Goal: Transaction & Acquisition: Purchase product/service

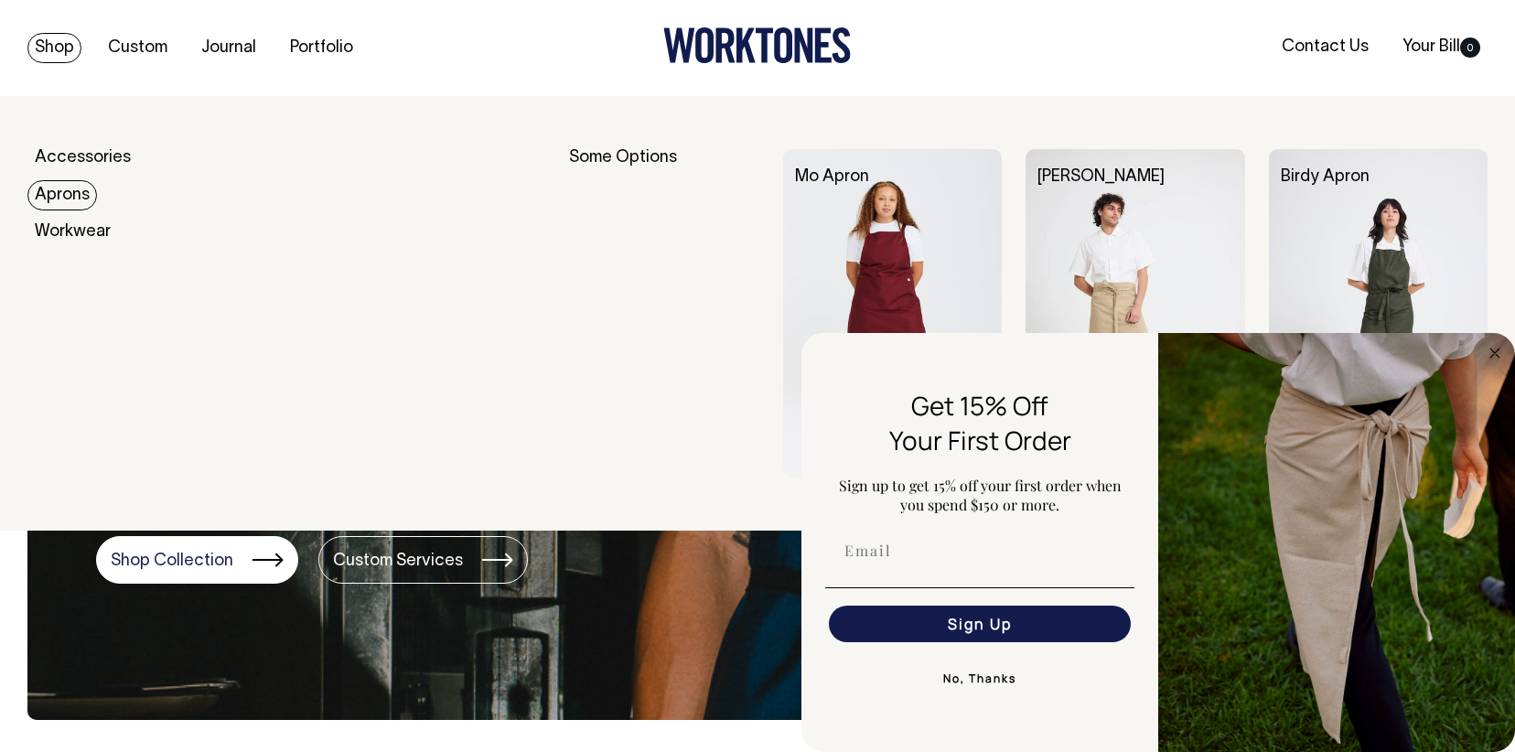
click at [79, 192] on link "Aprons" at bounding box center [62, 195] width 70 height 30
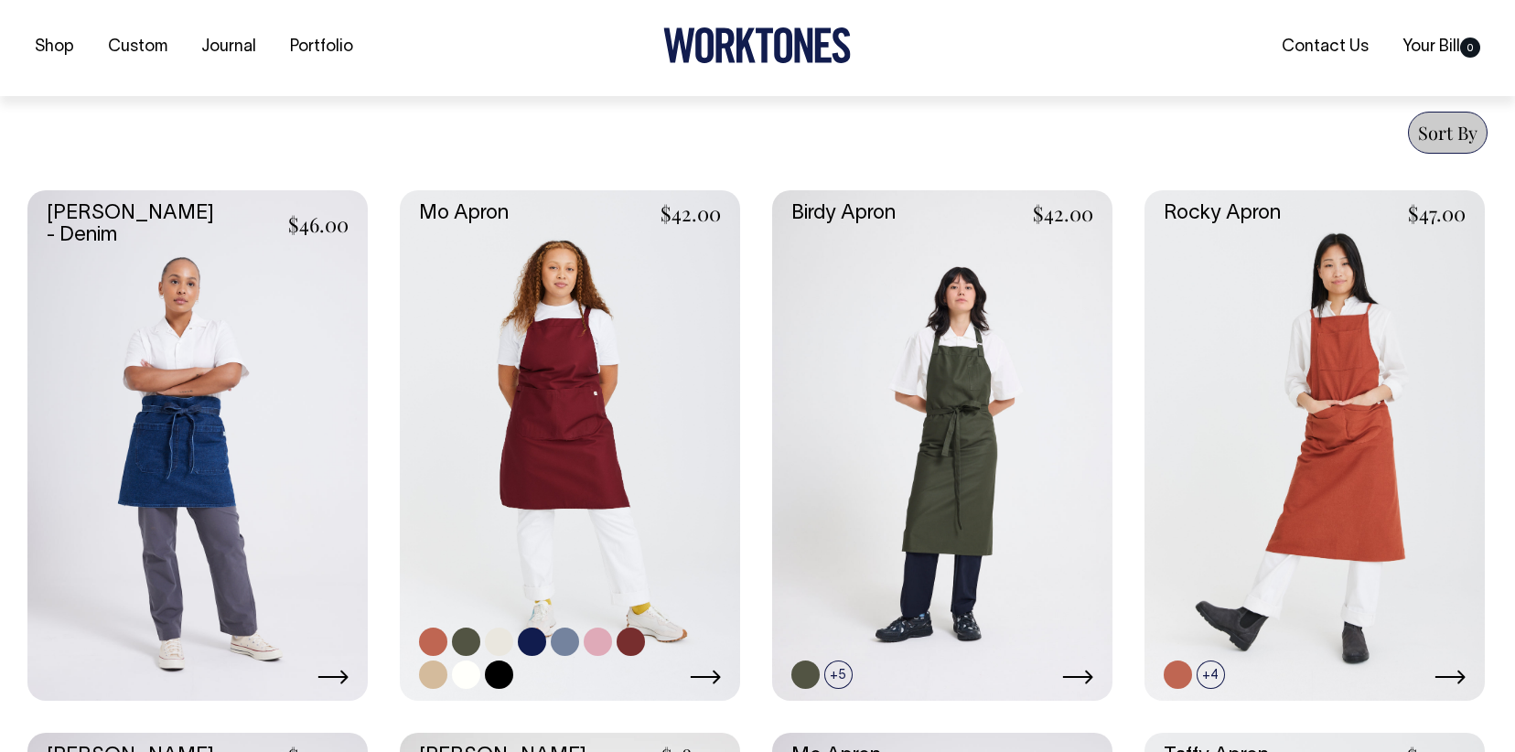
scroll to position [695, 0]
click at [598, 379] on link at bounding box center [570, 444] width 340 height 511
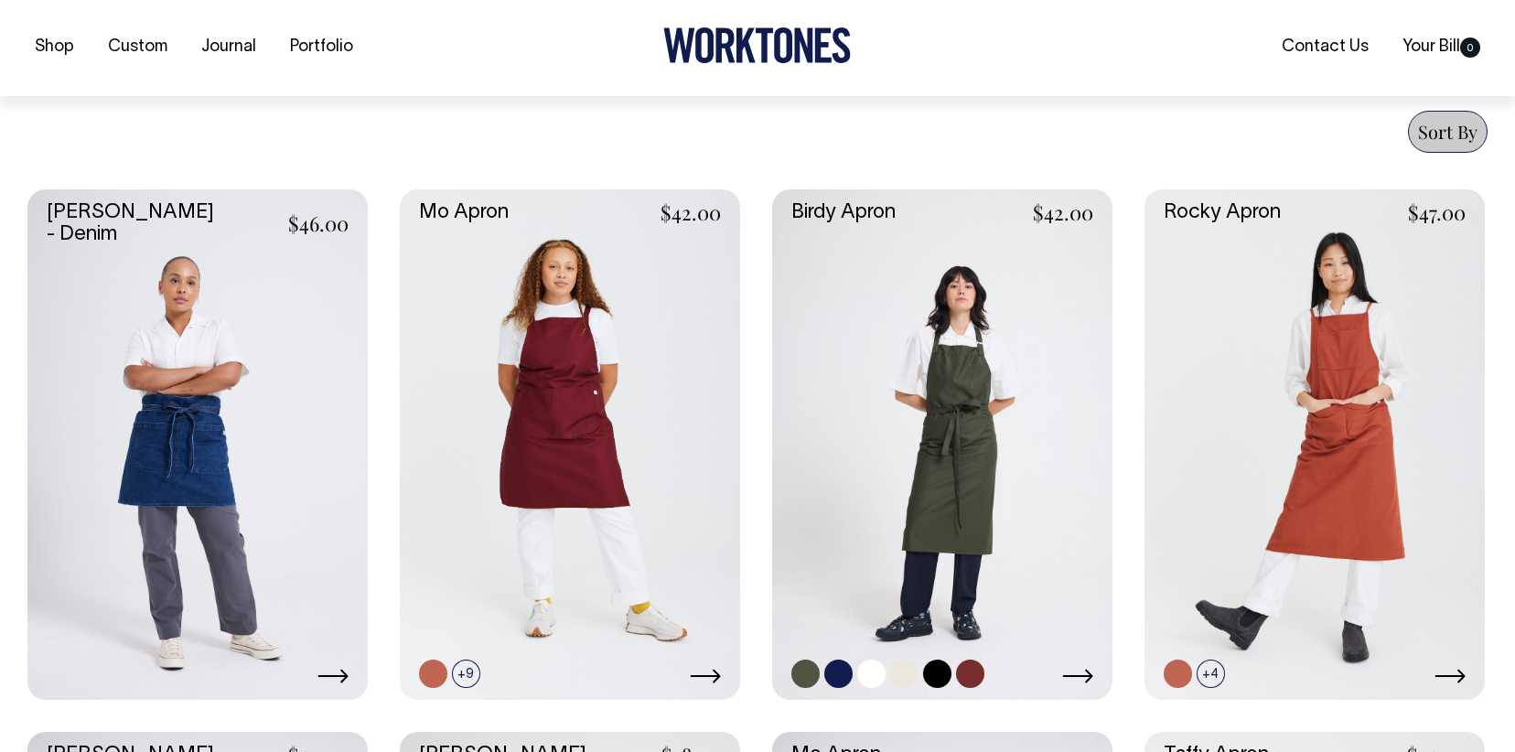
click at [929, 383] on link at bounding box center [942, 444] width 340 height 511
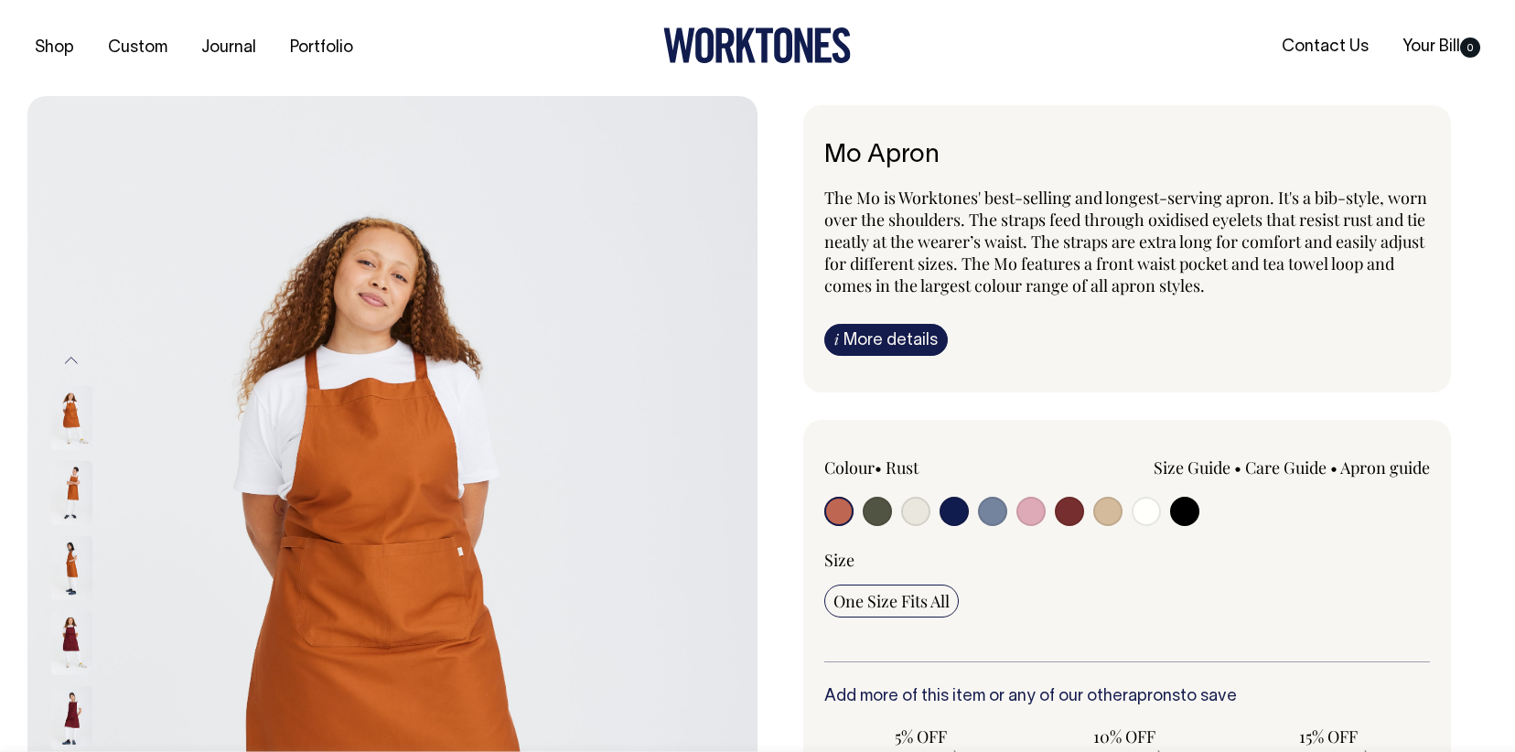
click at [1079, 512] on input "radio" at bounding box center [1069, 511] width 29 height 29
radio input "true"
select select "Burgundy"
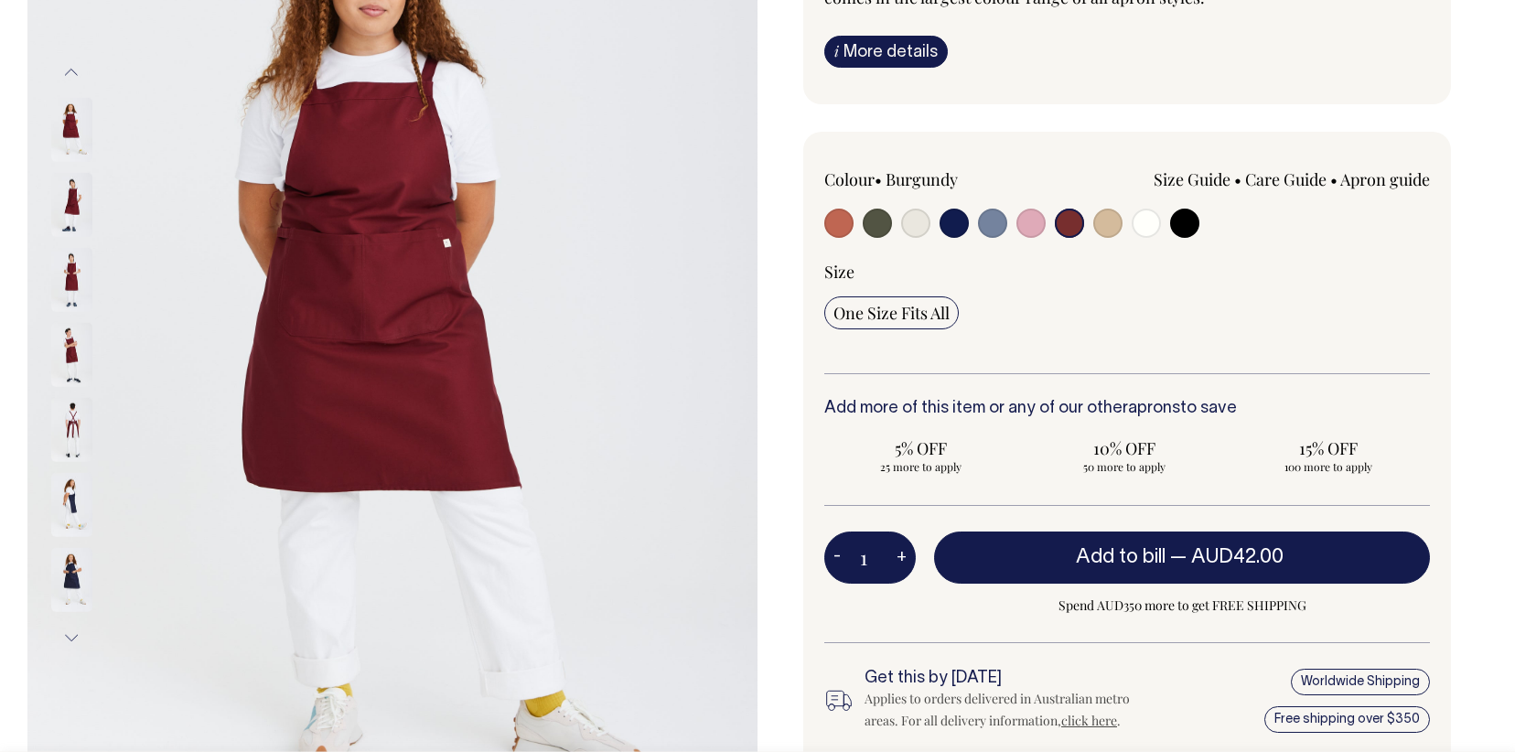
scroll to position [289, 0]
click at [904, 558] on button "+" at bounding box center [902, 557] width 28 height 37
type input "2"
click at [904, 558] on button "+" at bounding box center [902, 557] width 28 height 37
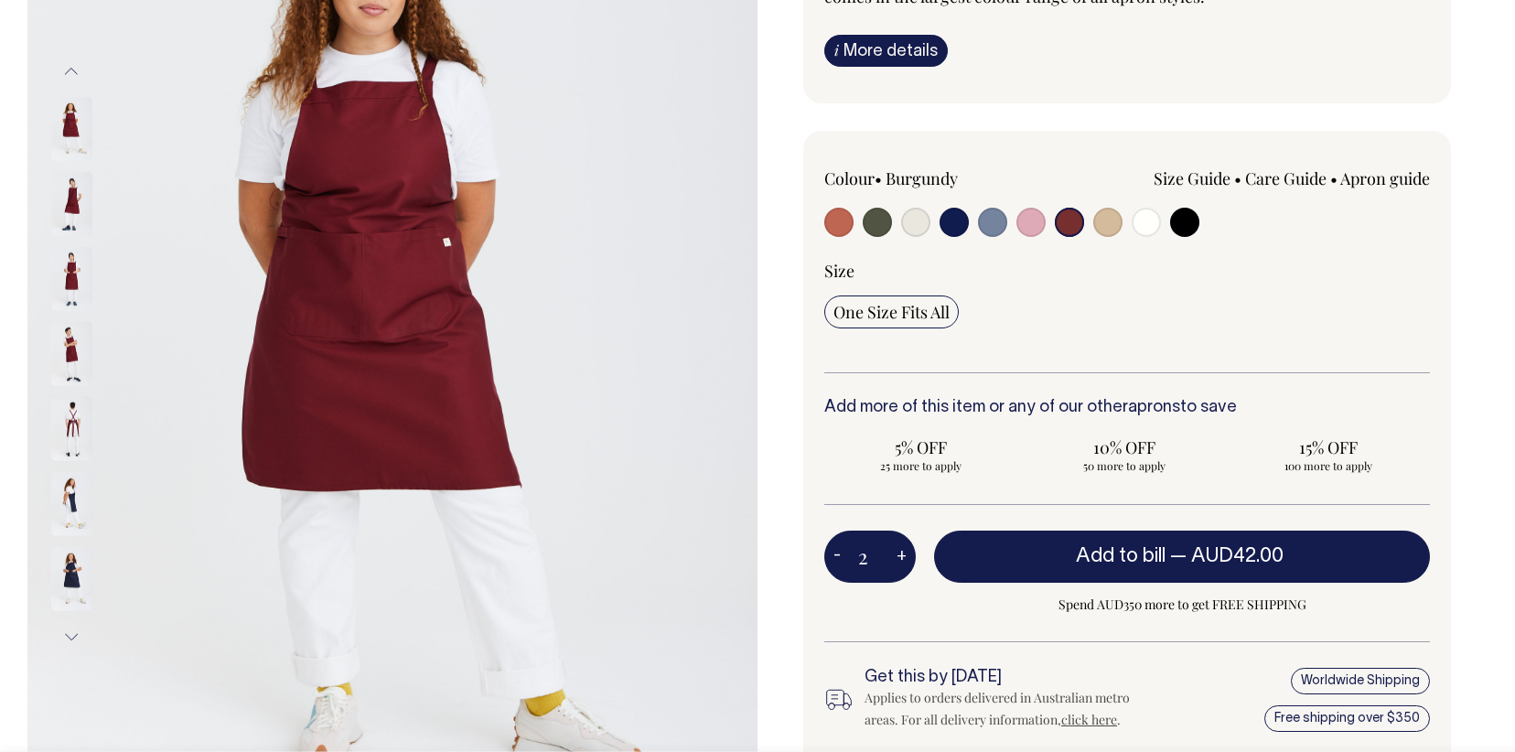
type input "3"
click at [904, 558] on button "+" at bounding box center [902, 557] width 28 height 37
type input "4"
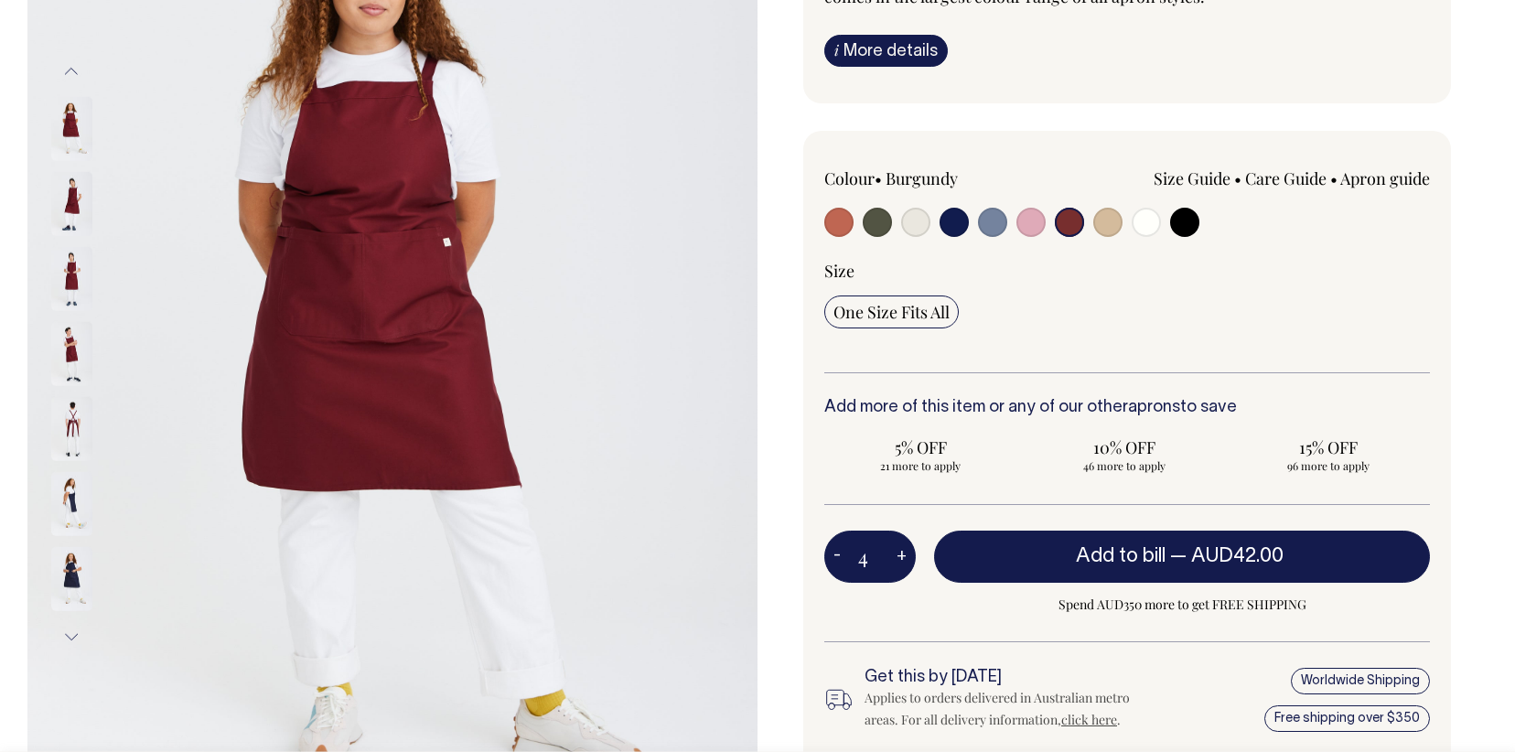
click at [904, 558] on button "+" at bounding box center [902, 557] width 28 height 37
type input "5"
click at [904, 558] on button "+" at bounding box center [902, 557] width 28 height 37
type input "6"
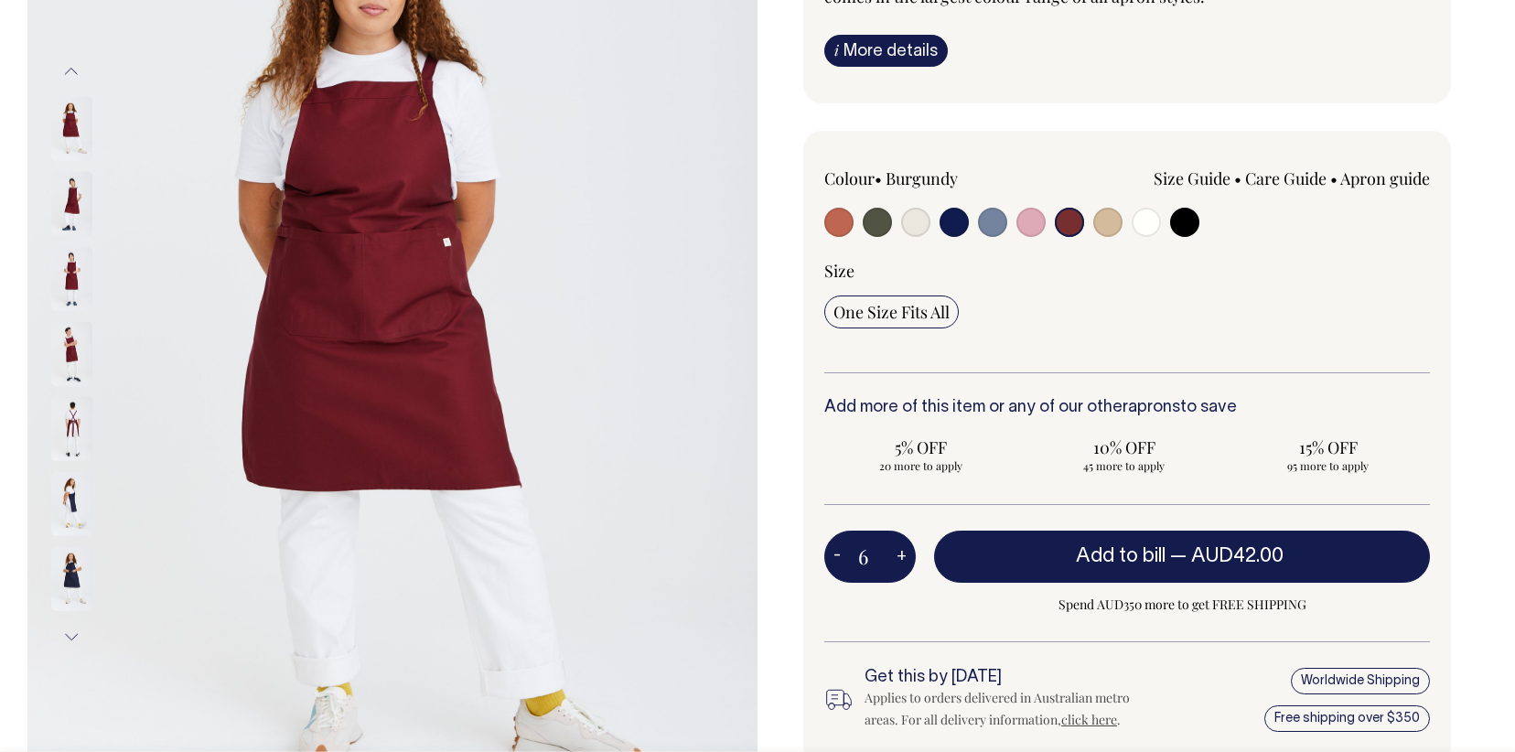
type input "6"
click at [904, 558] on button "+" at bounding box center [902, 557] width 28 height 37
type input "7"
click at [904, 558] on button "+" at bounding box center [902, 557] width 28 height 37
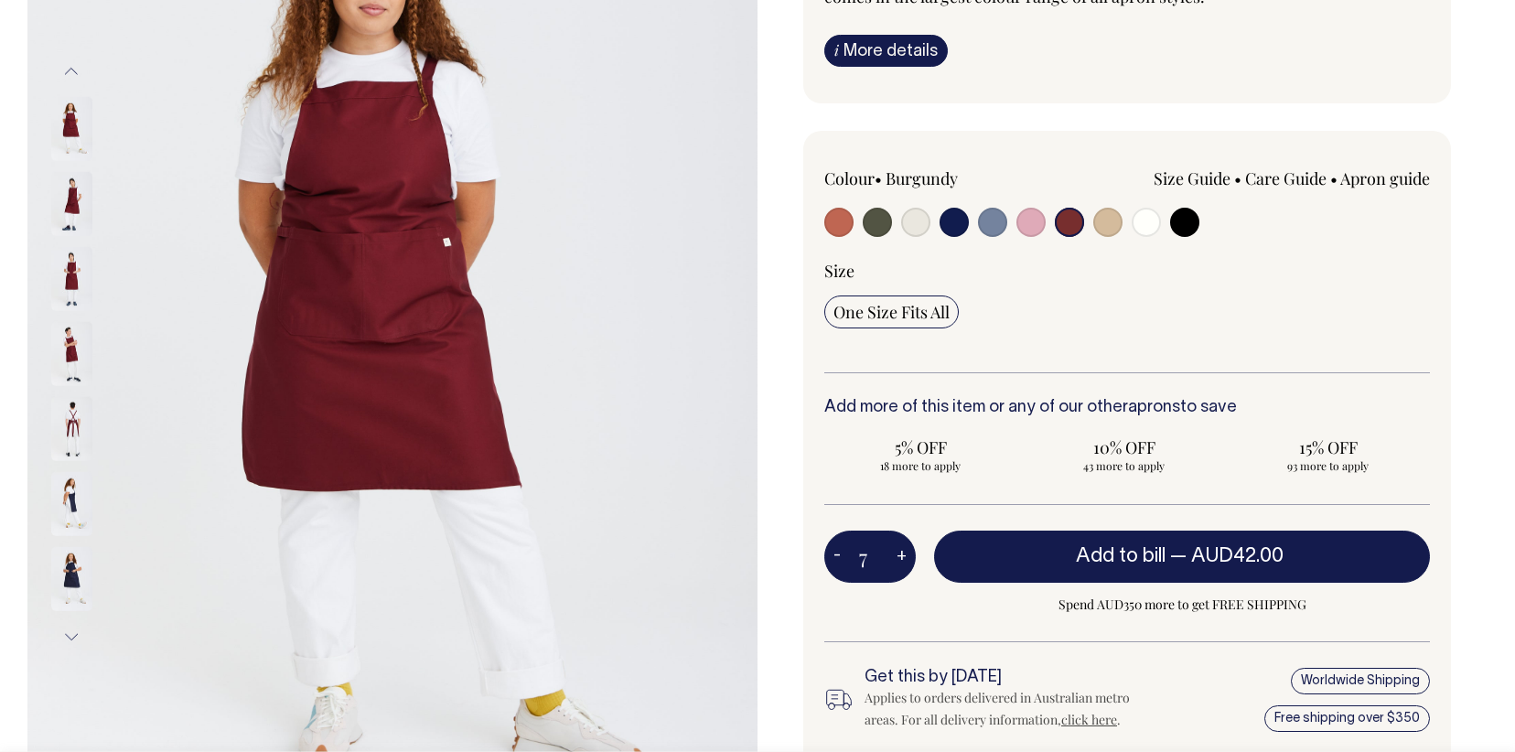
type input "8"
click at [904, 558] on button "+" at bounding box center [902, 557] width 28 height 37
type input "9"
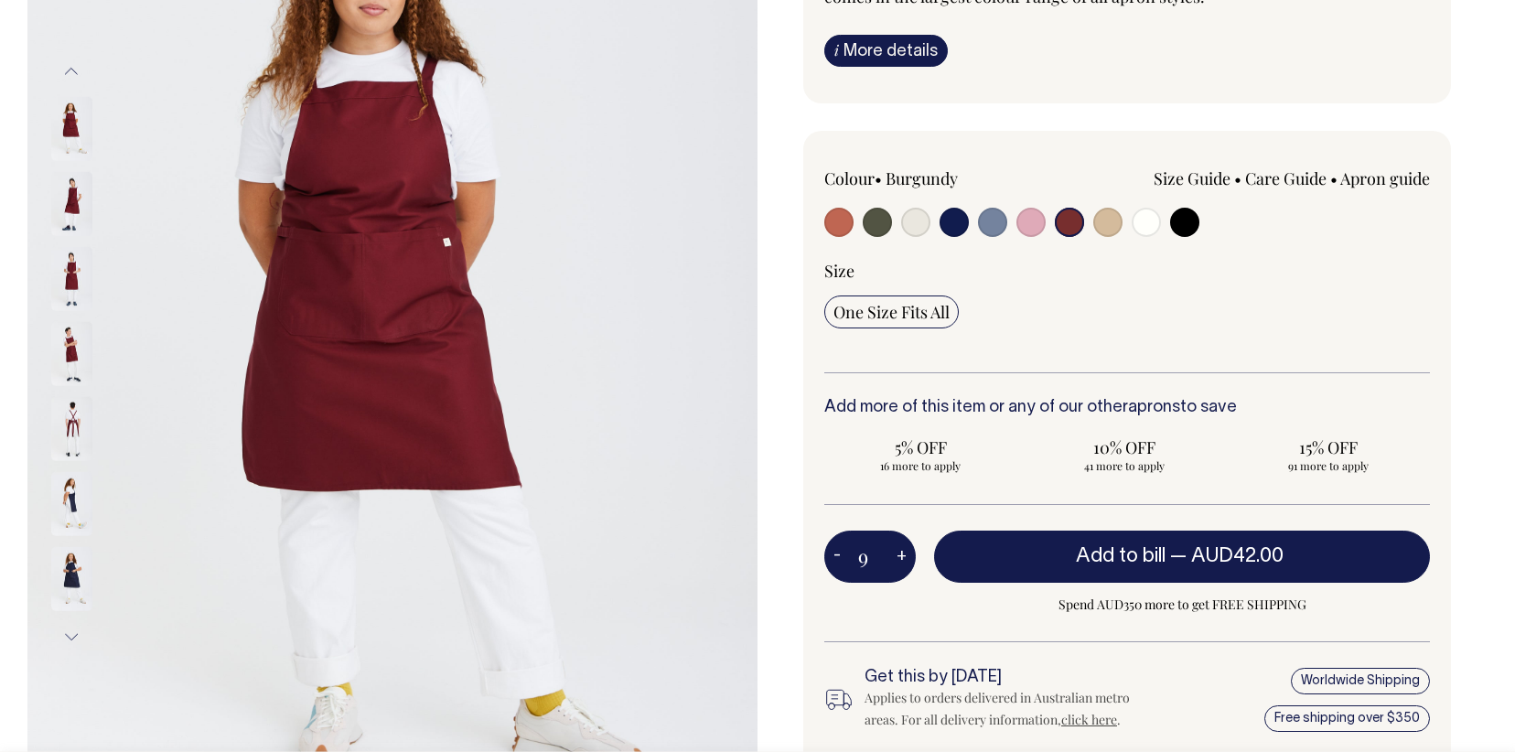
click at [904, 558] on button "+" at bounding box center [902, 557] width 28 height 37
type input "10"
click at [904, 558] on button "+" at bounding box center [902, 557] width 28 height 37
type input "11"
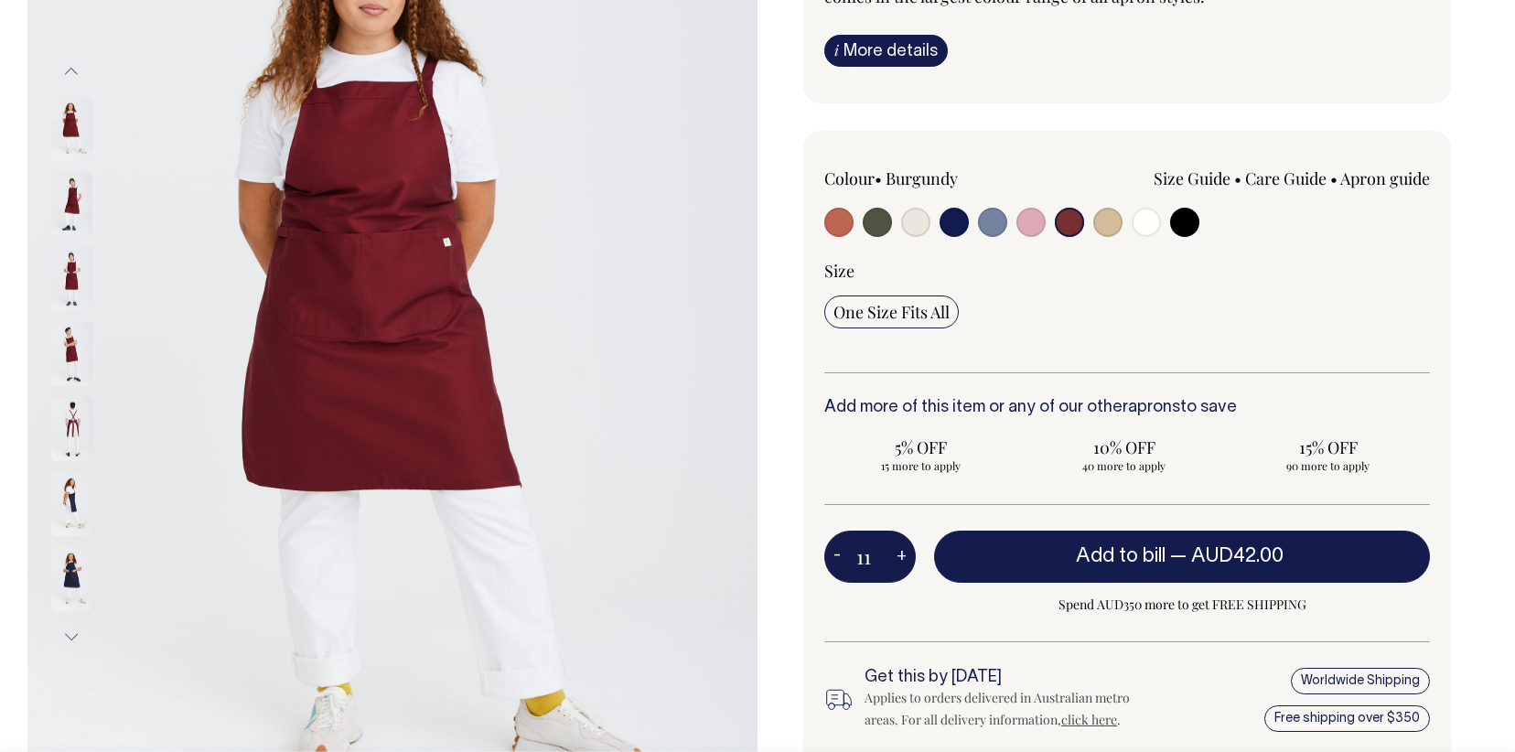
type input "11"
click at [904, 558] on button "+" at bounding box center [902, 557] width 28 height 37
type input "12"
click at [904, 558] on button "+" at bounding box center [902, 557] width 28 height 37
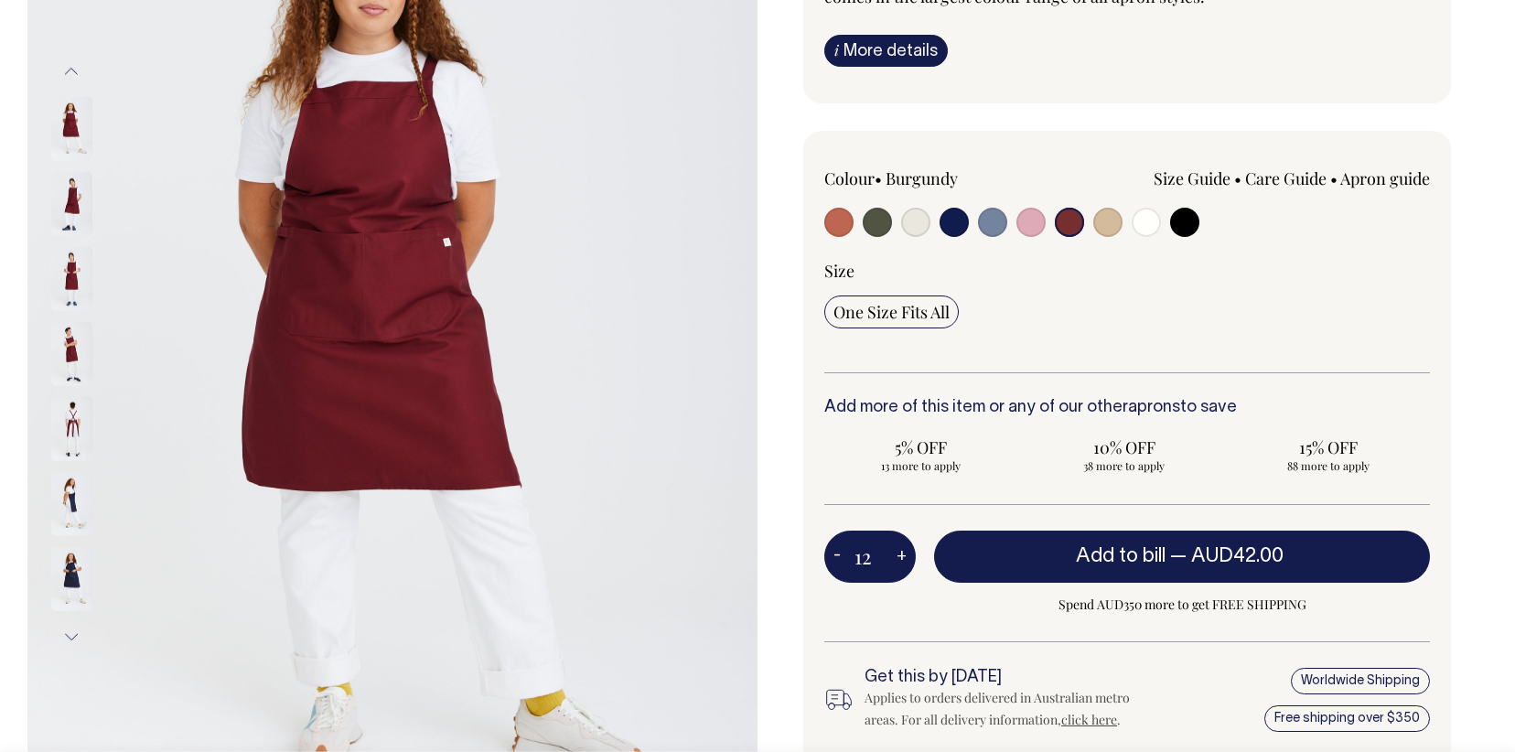
type input "13"
click at [904, 558] on button "+" at bounding box center [902, 557] width 28 height 37
type input "14"
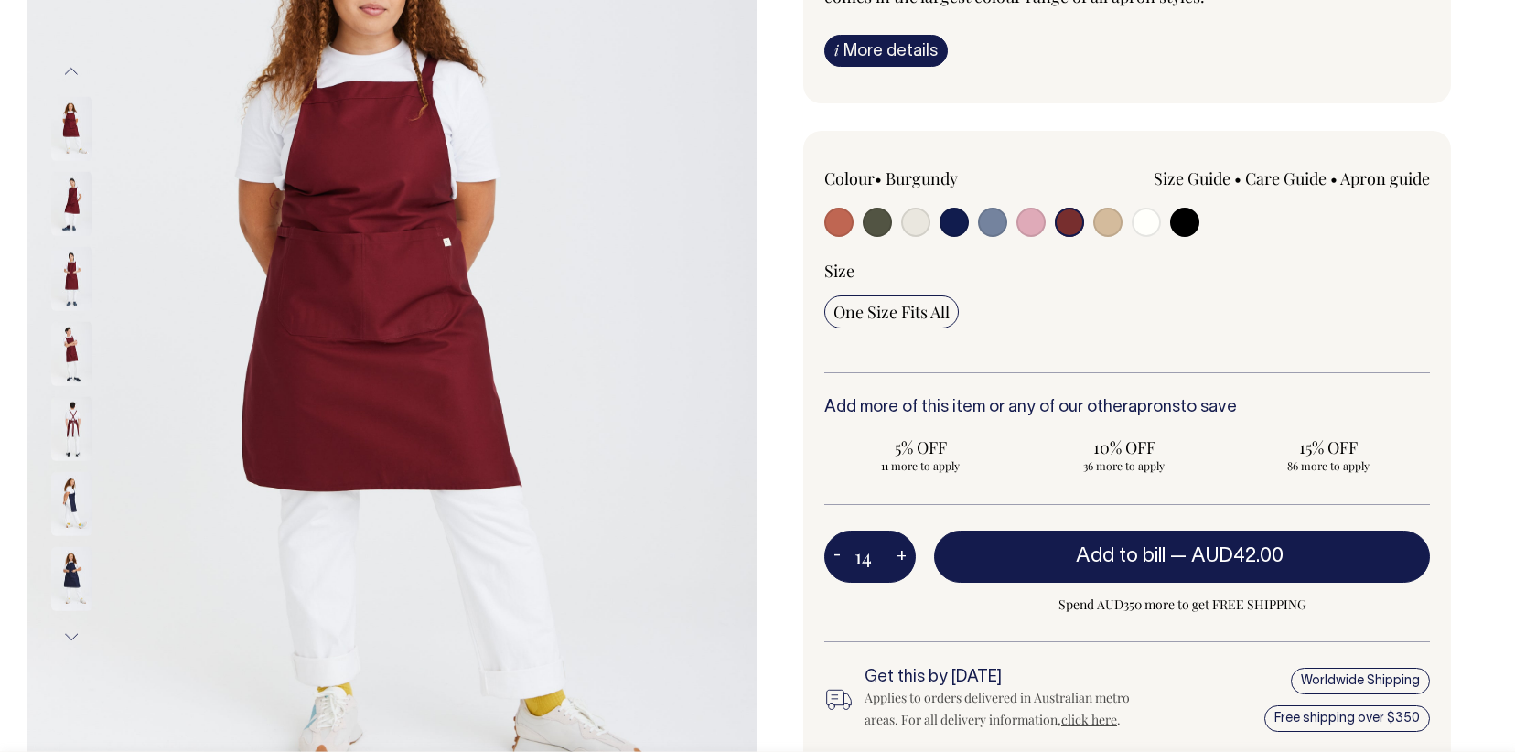
click at [904, 558] on button "+" at bounding box center [902, 557] width 28 height 37
type input "15"
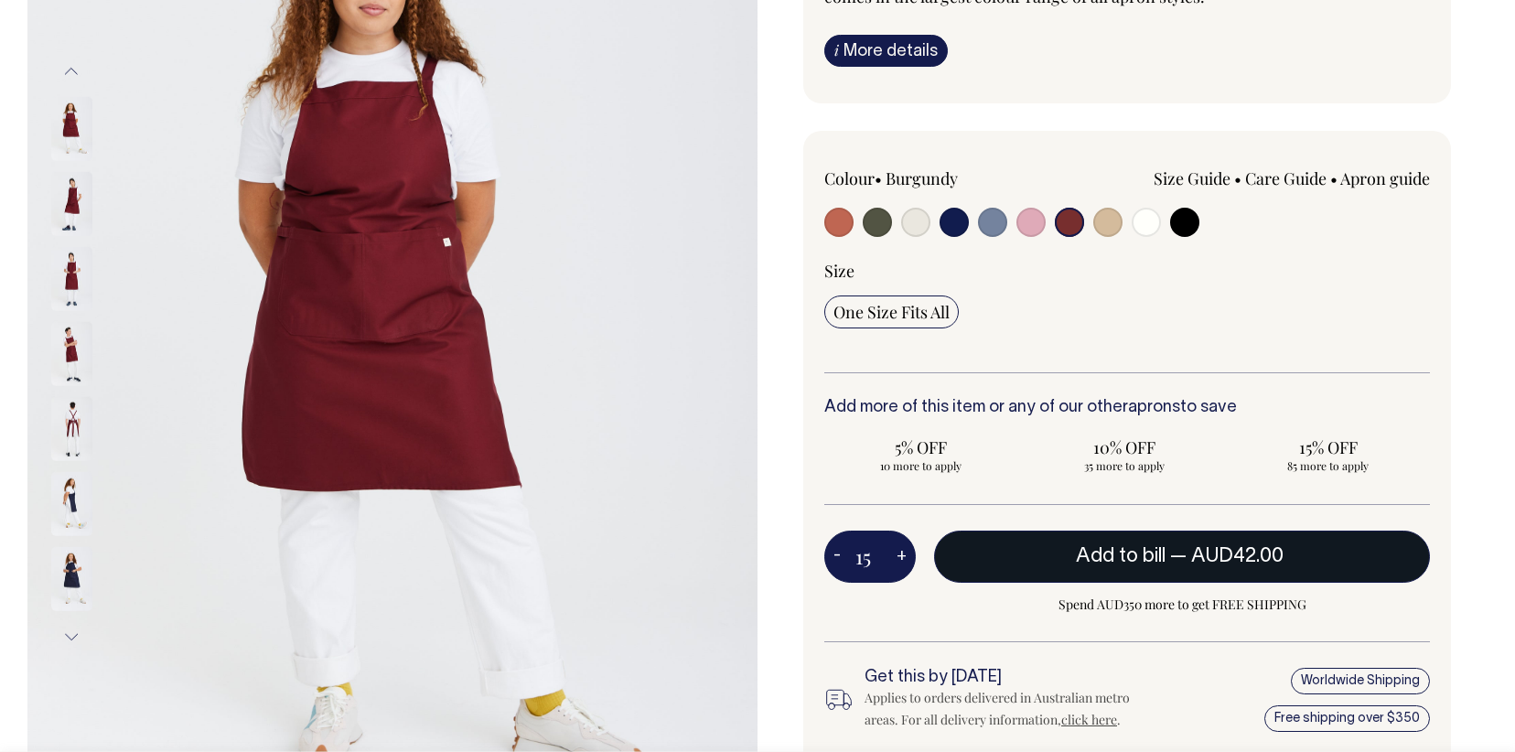
click at [1097, 555] on span "Add to bill" at bounding box center [1121, 556] width 90 height 18
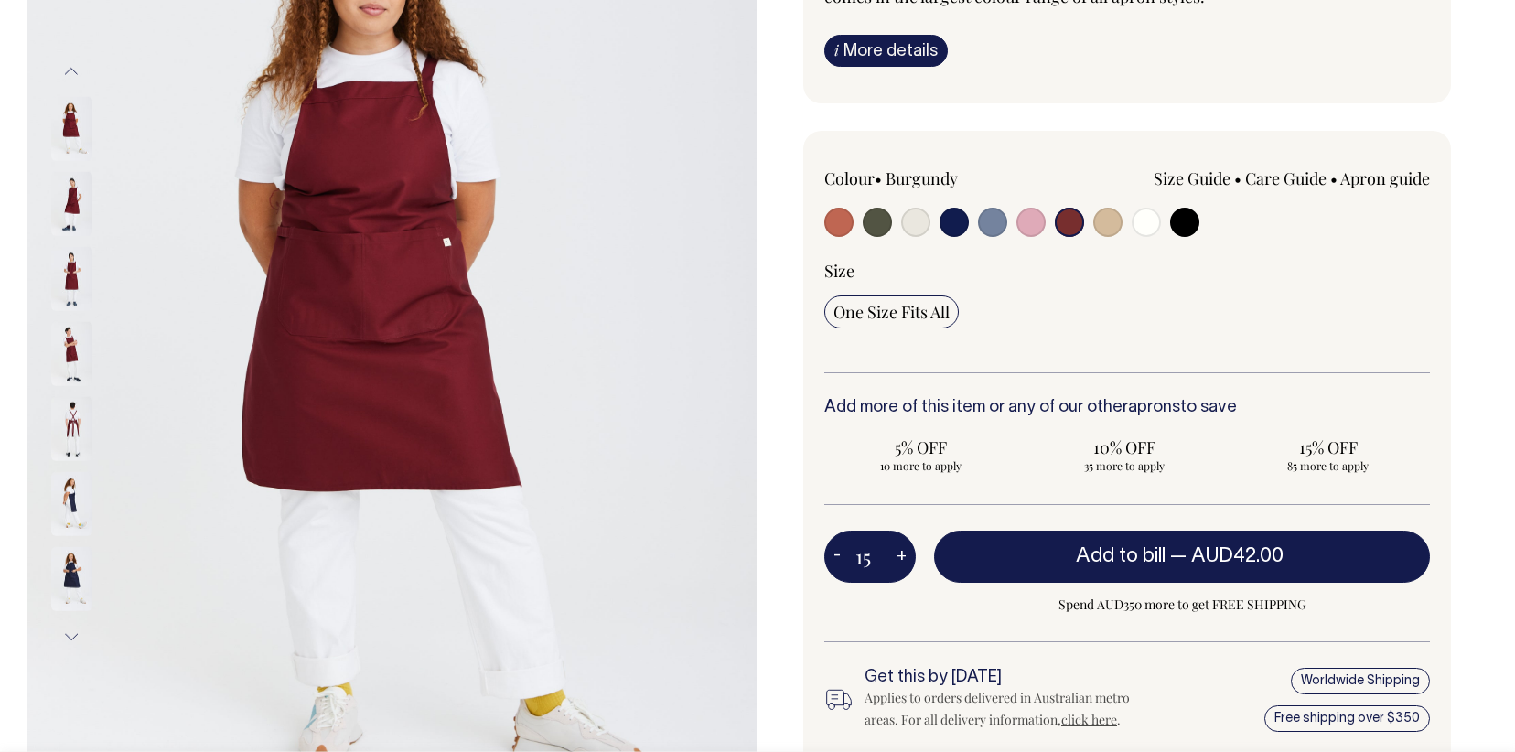
type input "1"
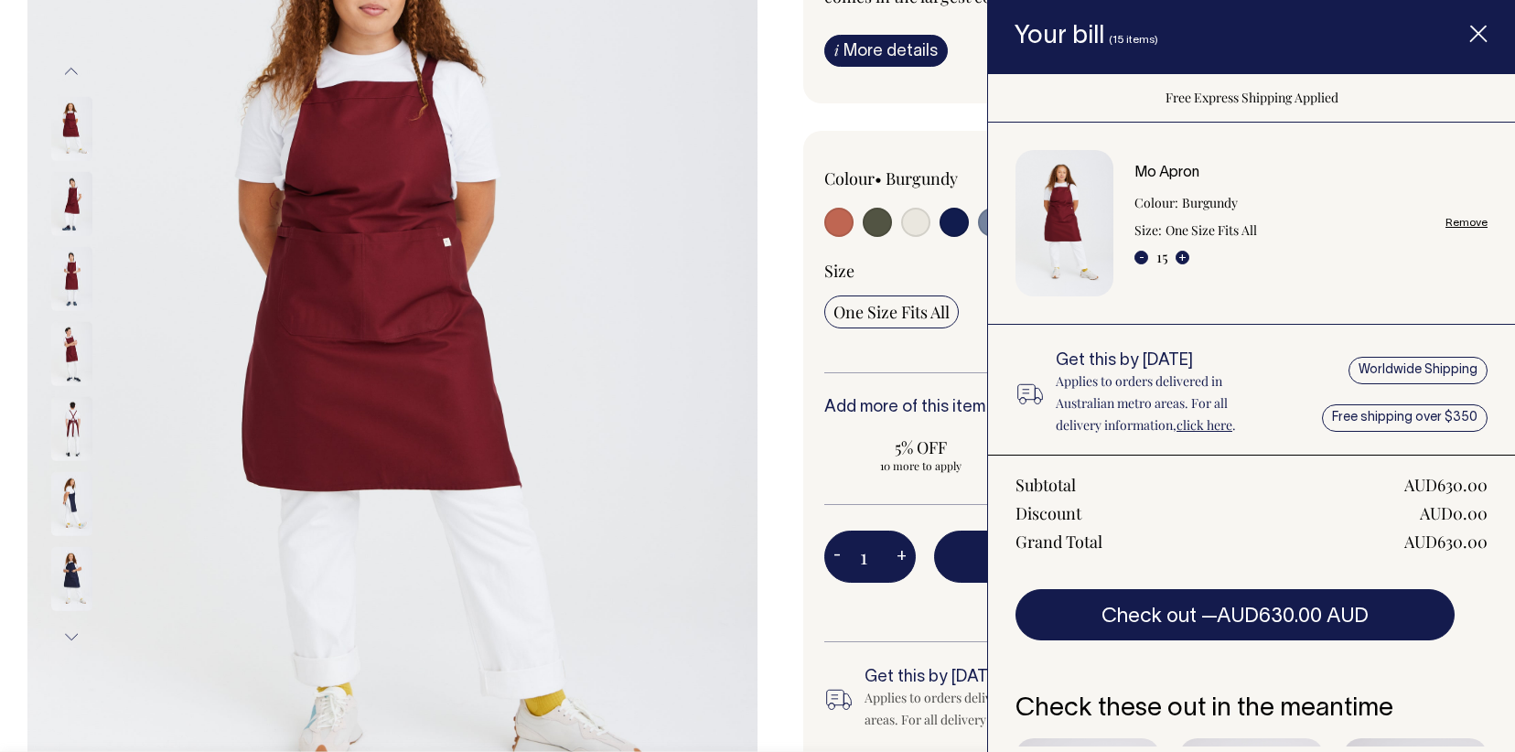
click at [1490, 27] on span "Item added to your cart" at bounding box center [1478, 37] width 73 height 78
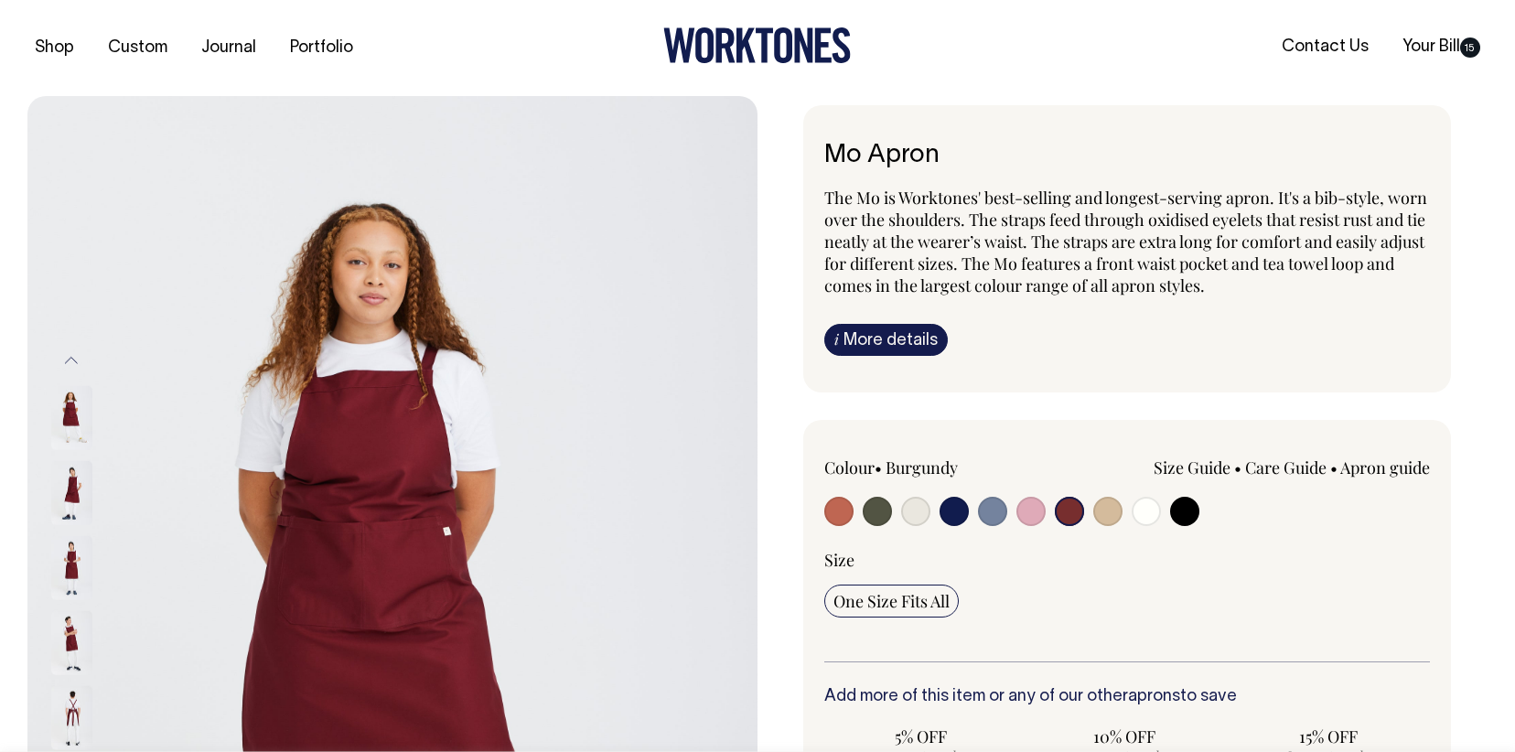
scroll to position [0, 0]
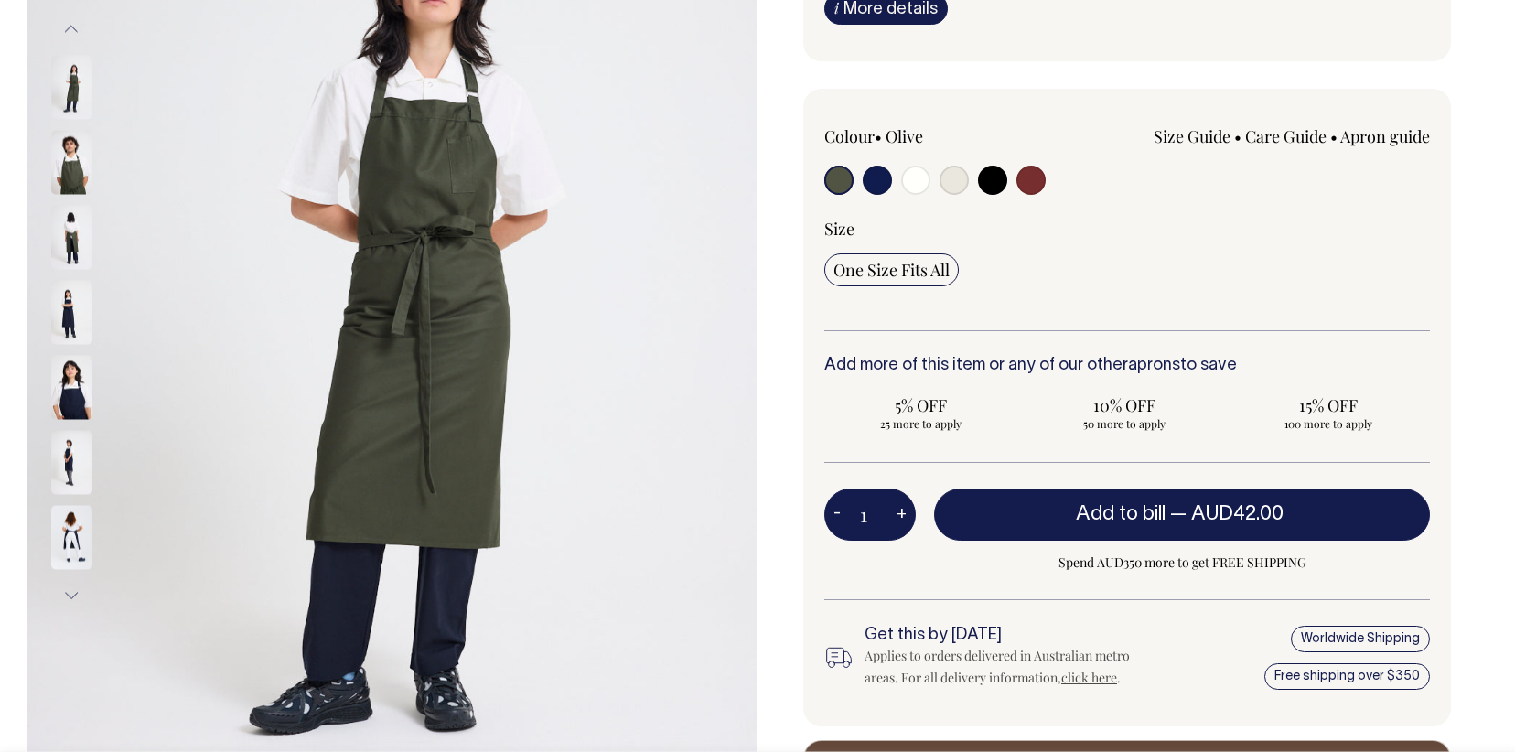
click at [1020, 178] on input "radio" at bounding box center [1031, 180] width 29 height 29
radio input "true"
select select "Burgundy"
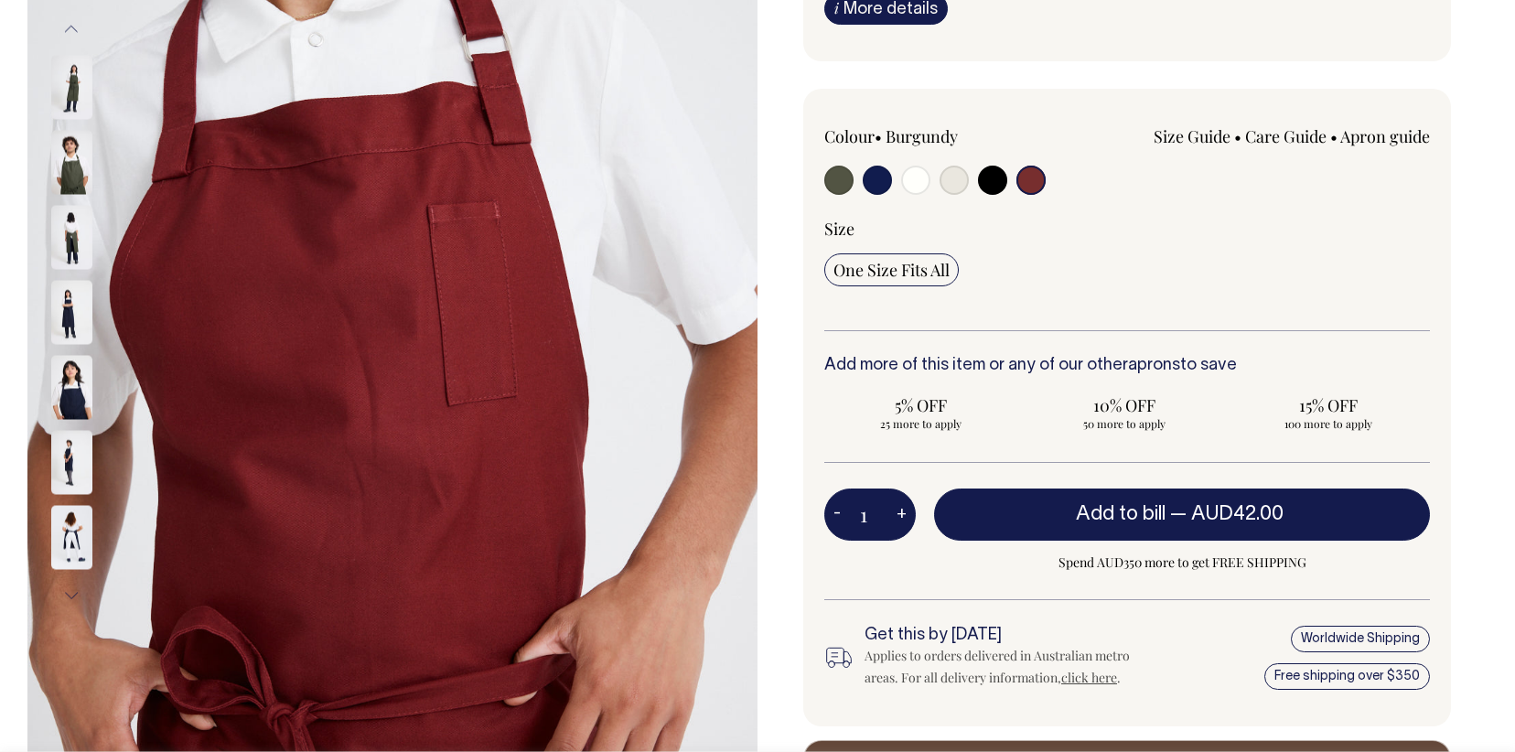
scroll to position [332, 0]
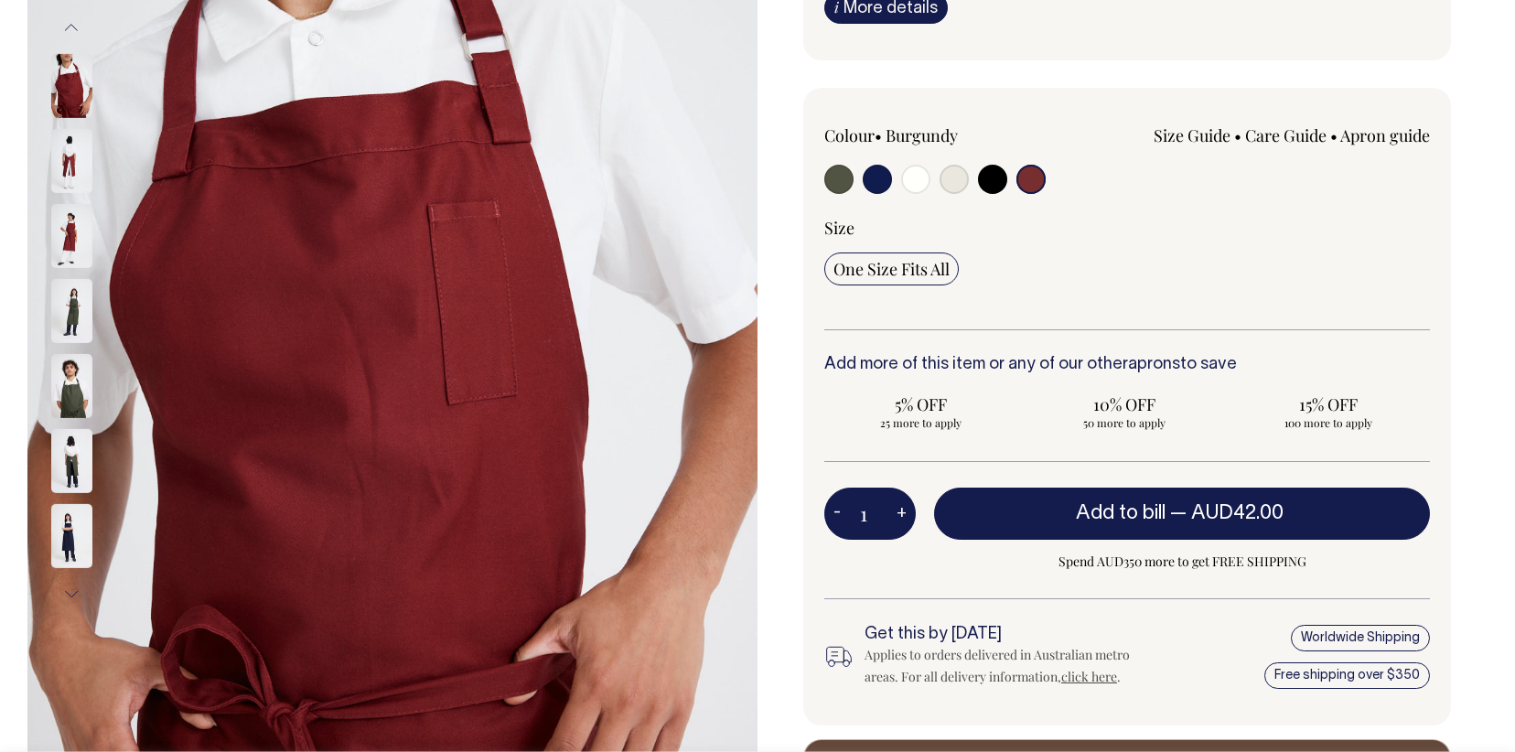
click at [900, 515] on button "+" at bounding box center [902, 514] width 28 height 37
type input "2"
click at [900, 515] on button "+" at bounding box center [902, 514] width 28 height 37
type input "3"
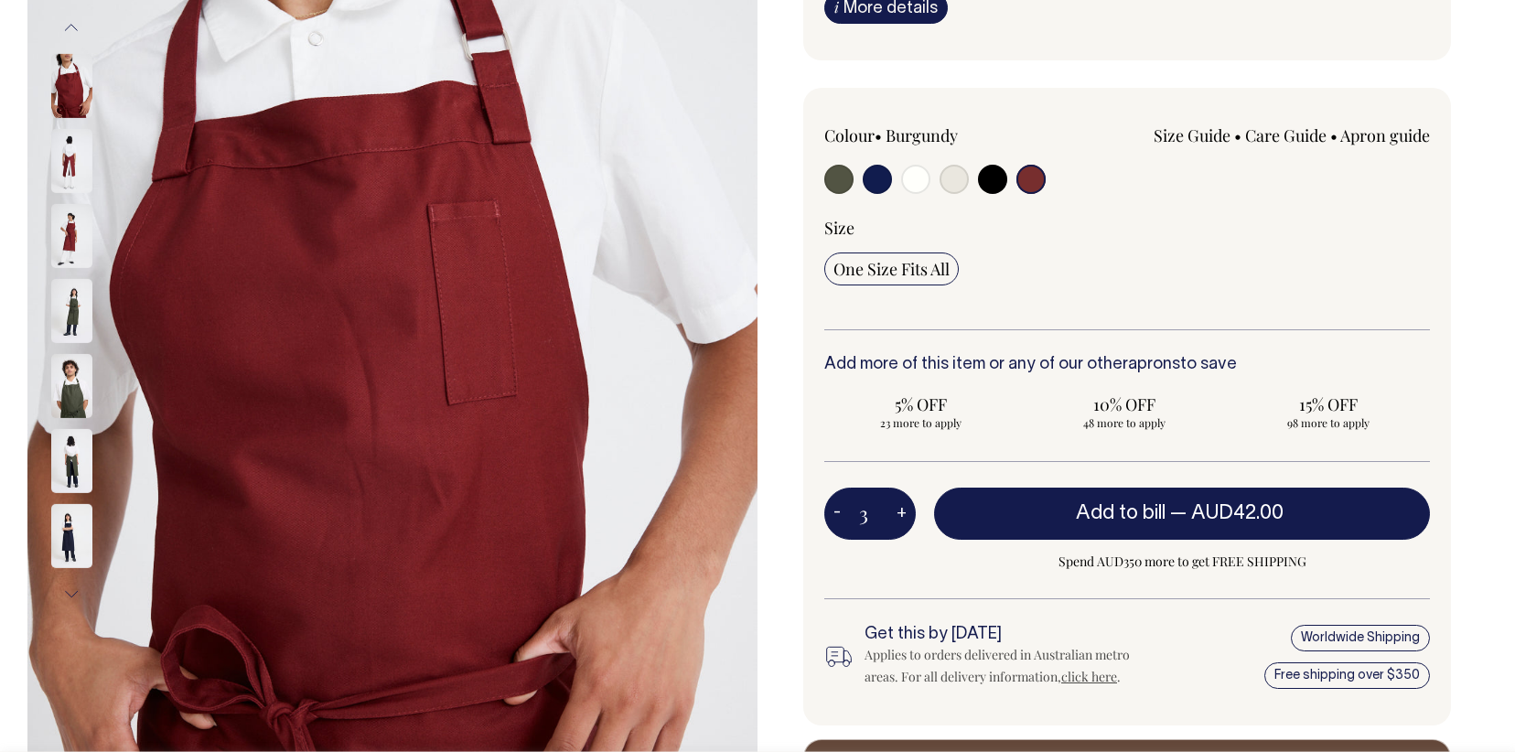
type input "3"
click at [900, 515] on button "+" at bounding box center [902, 514] width 28 height 37
type input "4"
click at [900, 515] on button "+" at bounding box center [902, 514] width 28 height 37
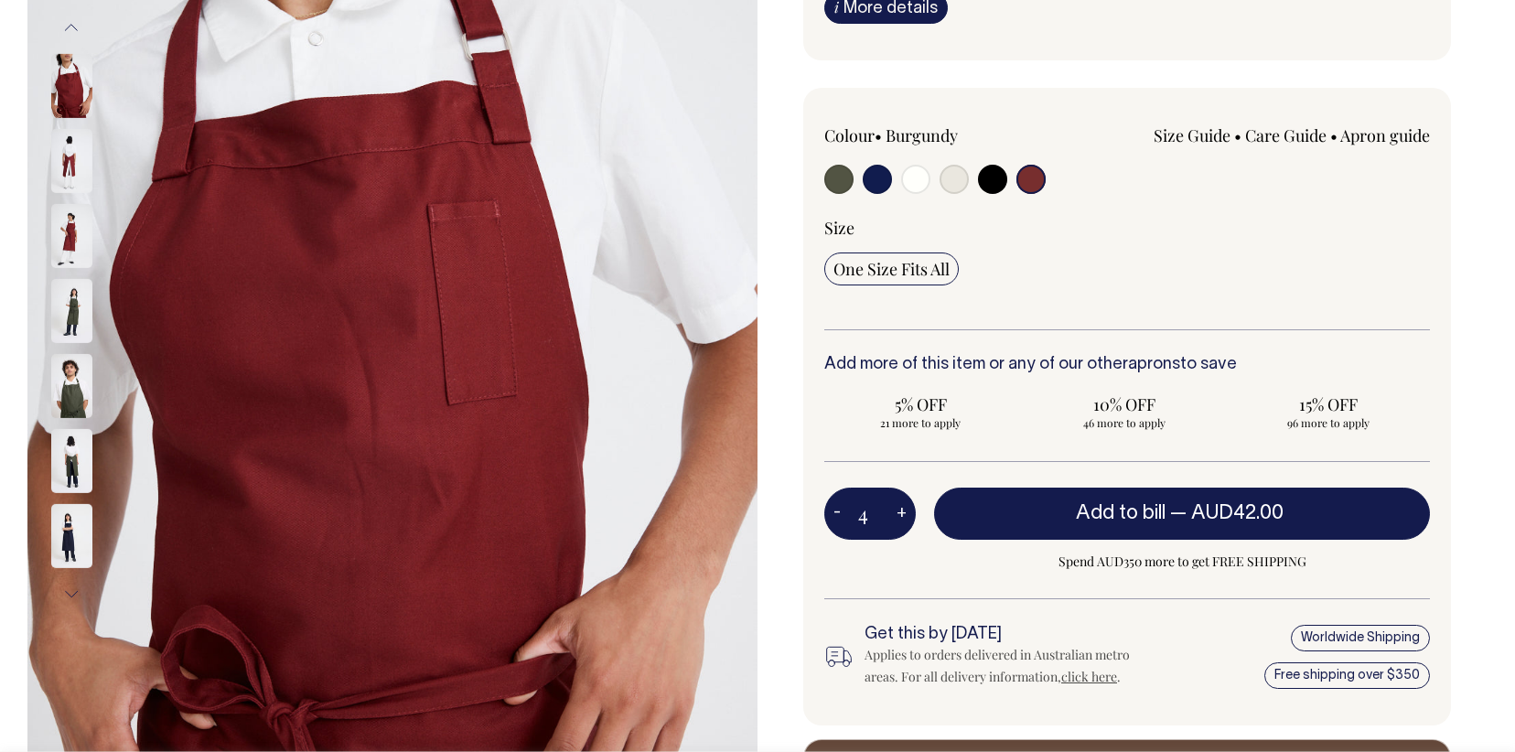
type input "5"
click at [900, 515] on button "+" at bounding box center [902, 514] width 28 height 37
type input "6"
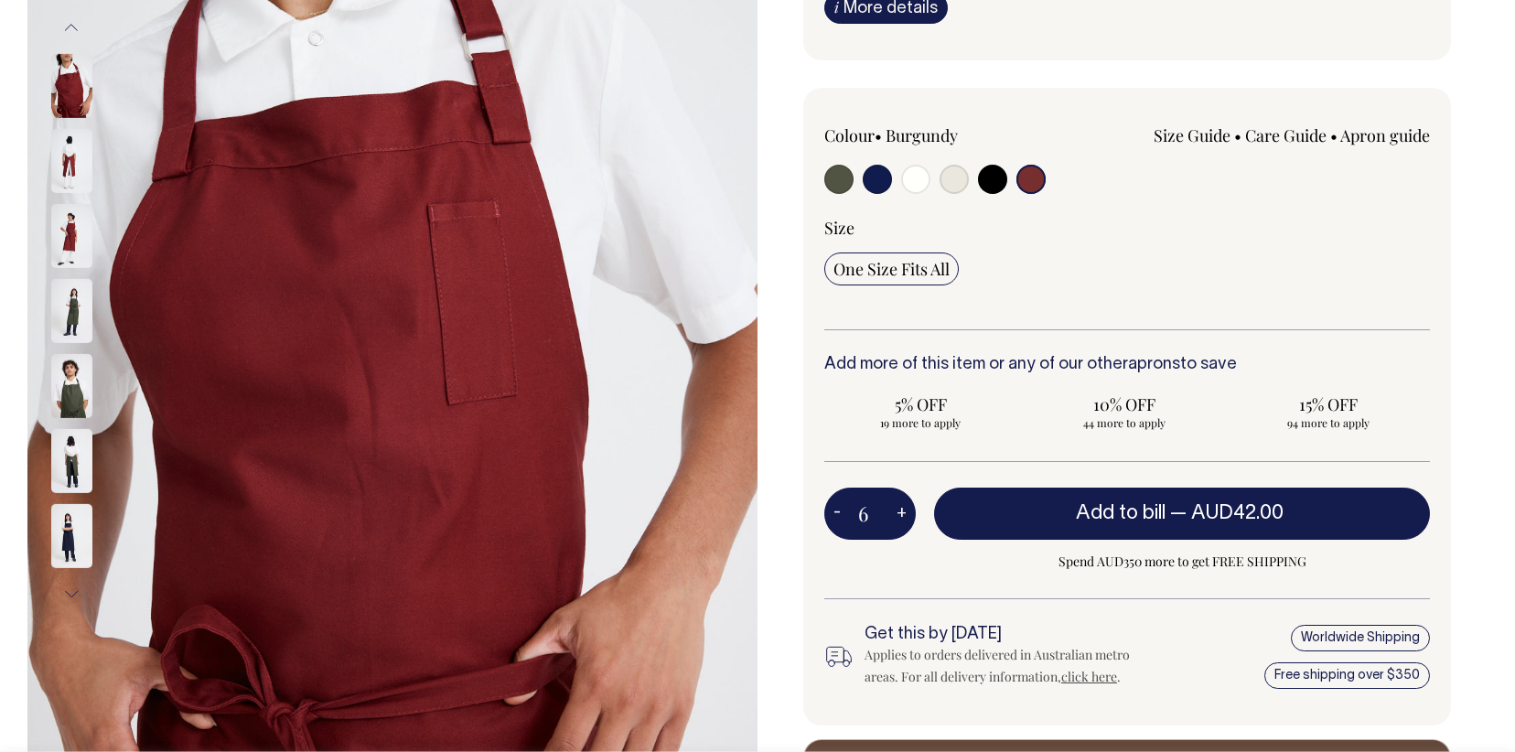
click at [900, 515] on button "+" at bounding box center [902, 514] width 28 height 37
type input "7"
click at [900, 515] on button "+" at bounding box center [902, 514] width 28 height 37
type input "8"
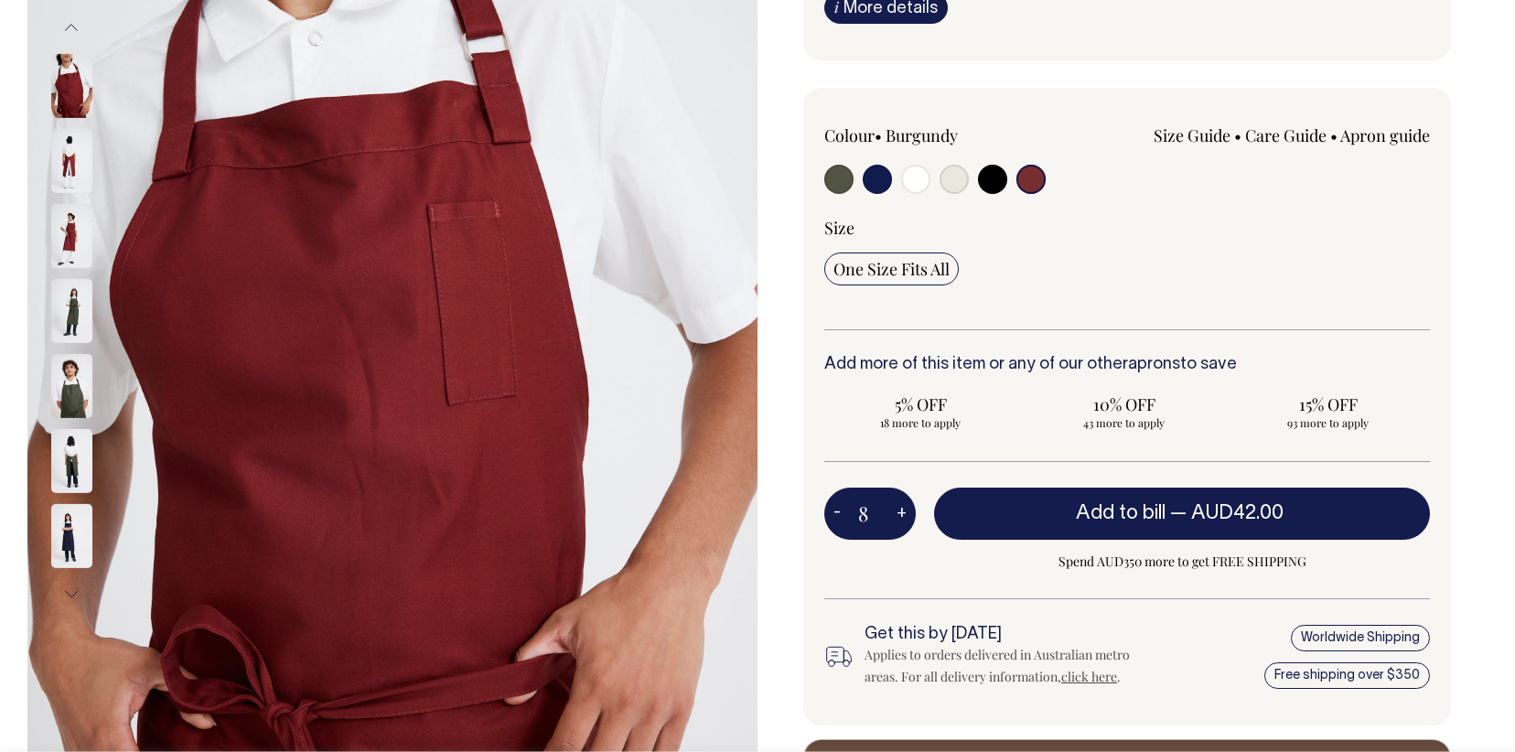
type input "8"
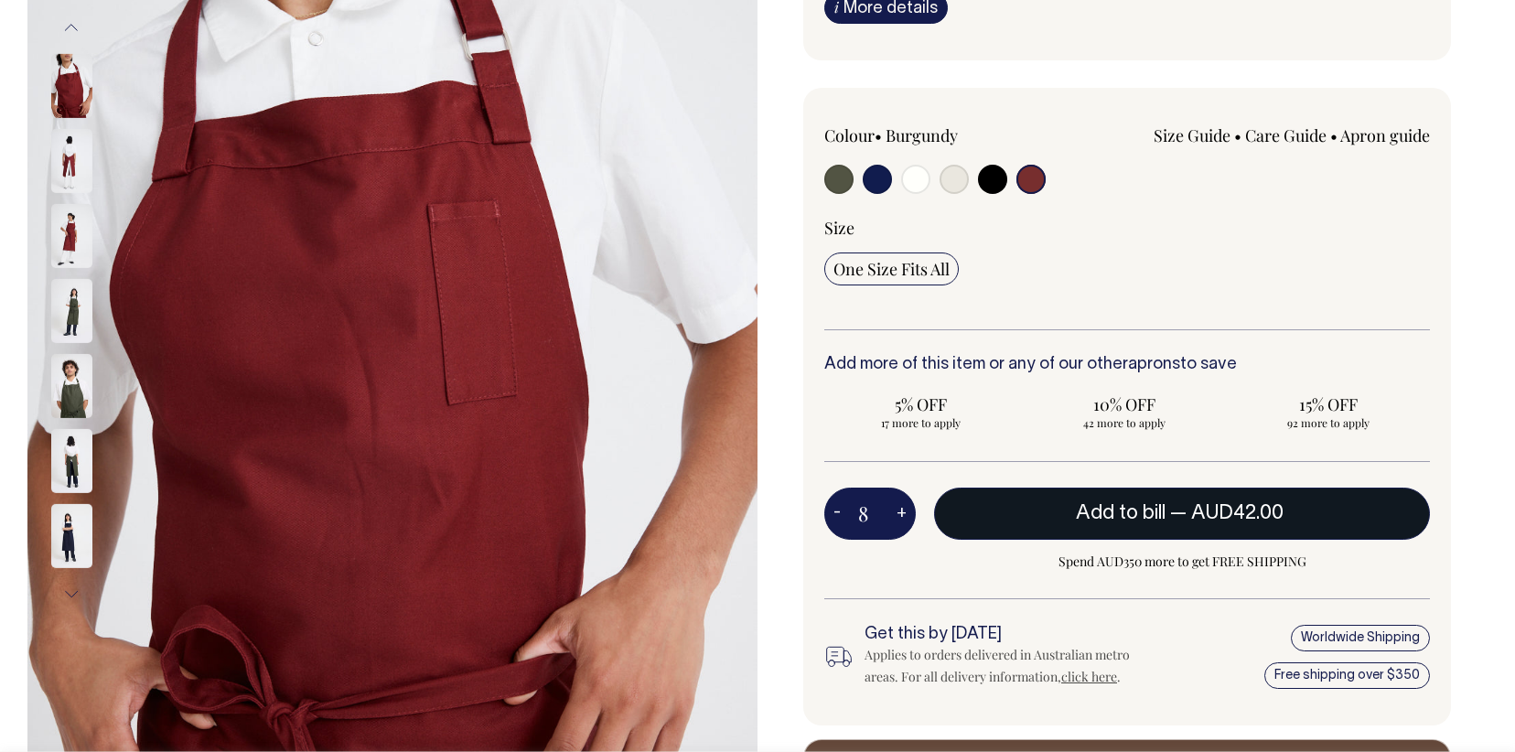
click at [1226, 527] on button "Add to bill — AUD42.00" at bounding box center [1182, 513] width 496 height 51
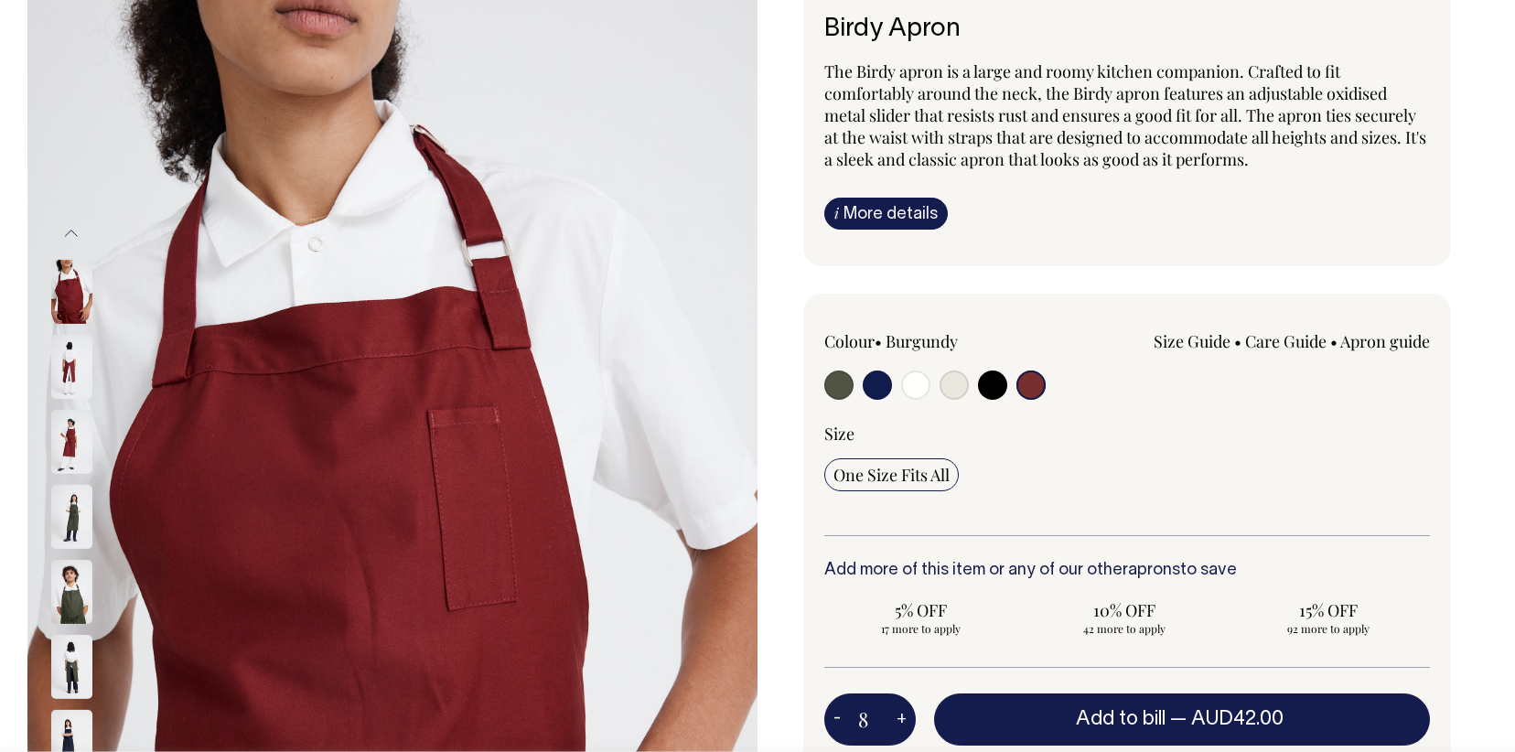
type input "1"
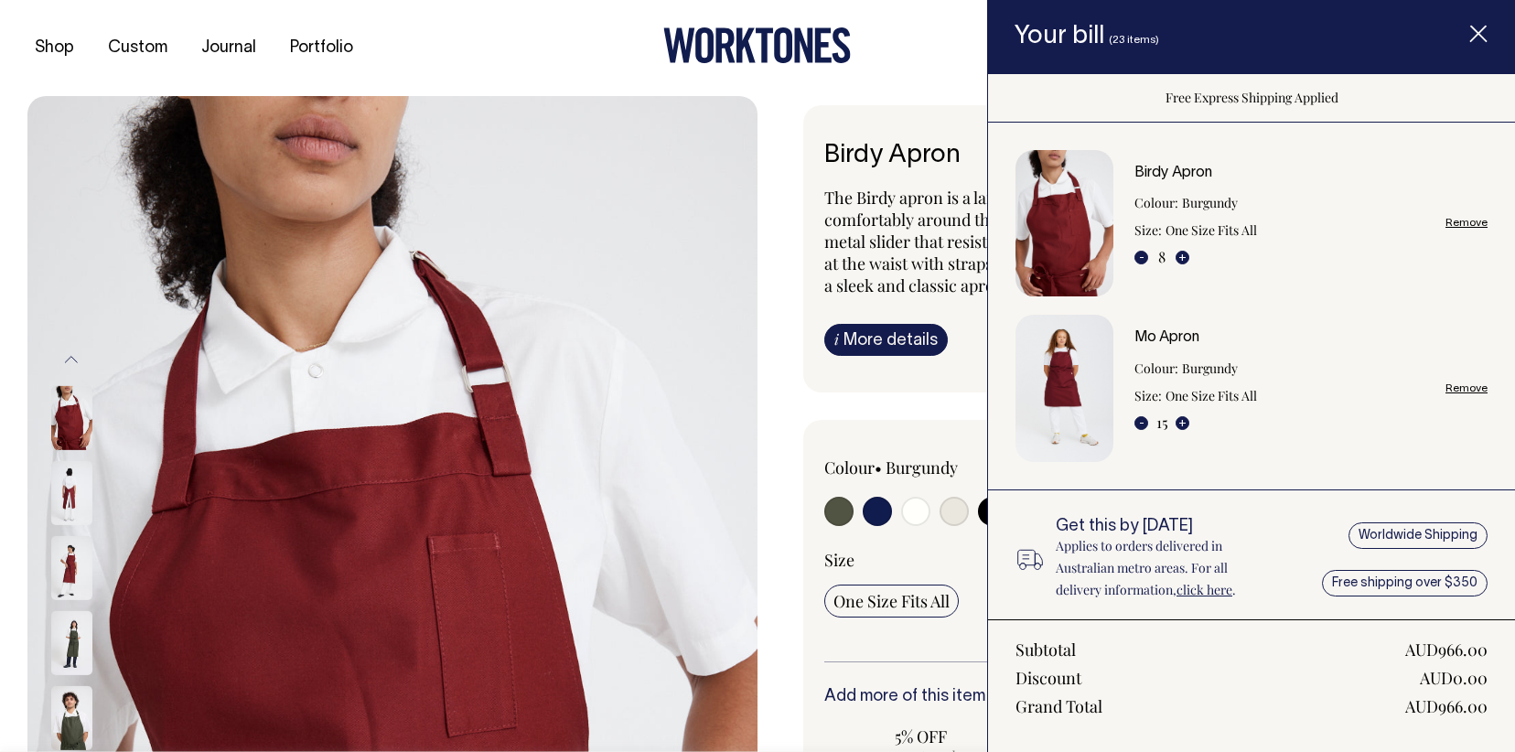
scroll to position [0, 0]
click at [1476, 28] on icon "Item added to your cart" at bounding box center [1479, 35] width 18 height 18
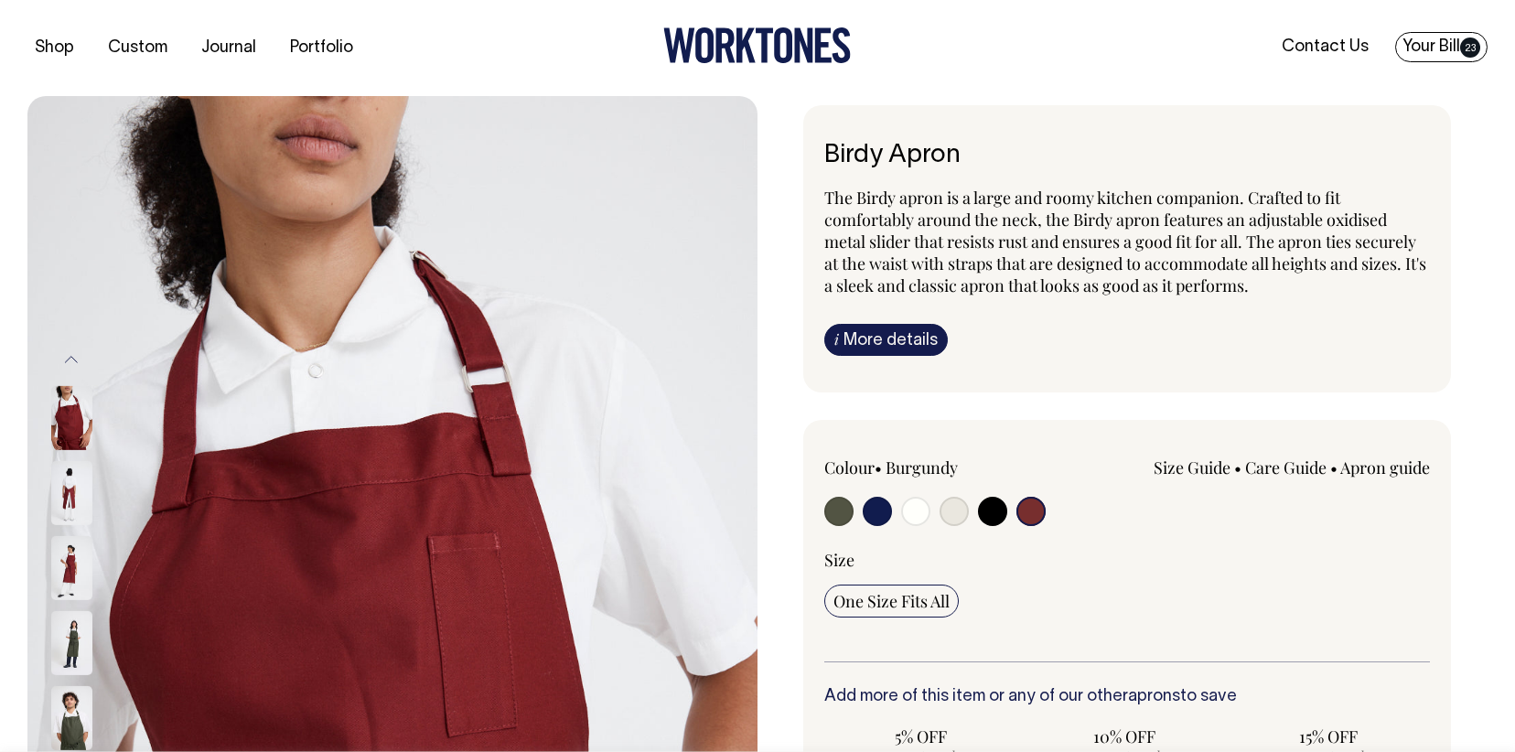
click at [1449, 46] on link "Your Bill 23" at bounding box center [1442, 47] width 92 height 30
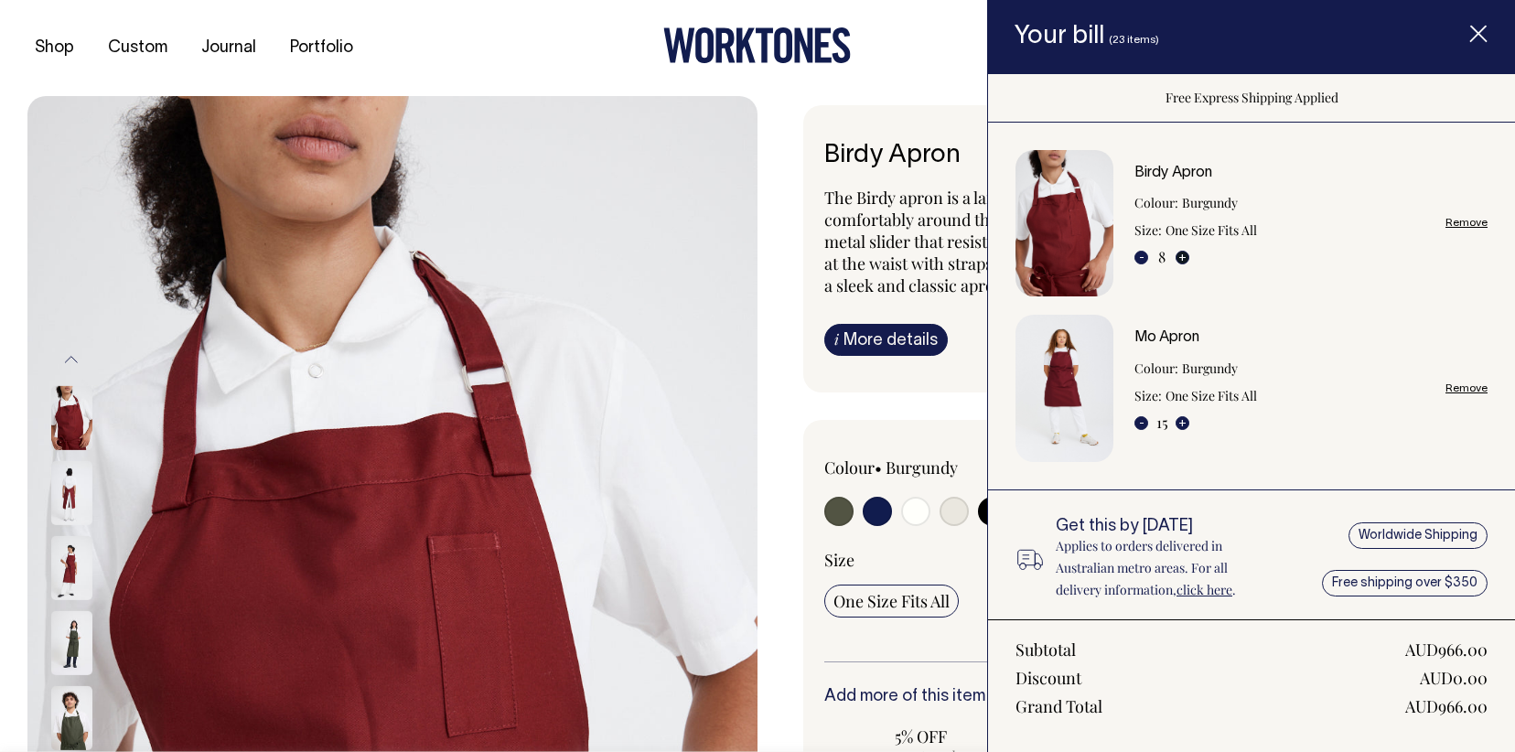
click at [1182, 264] on button "+" at bounding box center [1183, 258] width 14 height 14
type input "9"
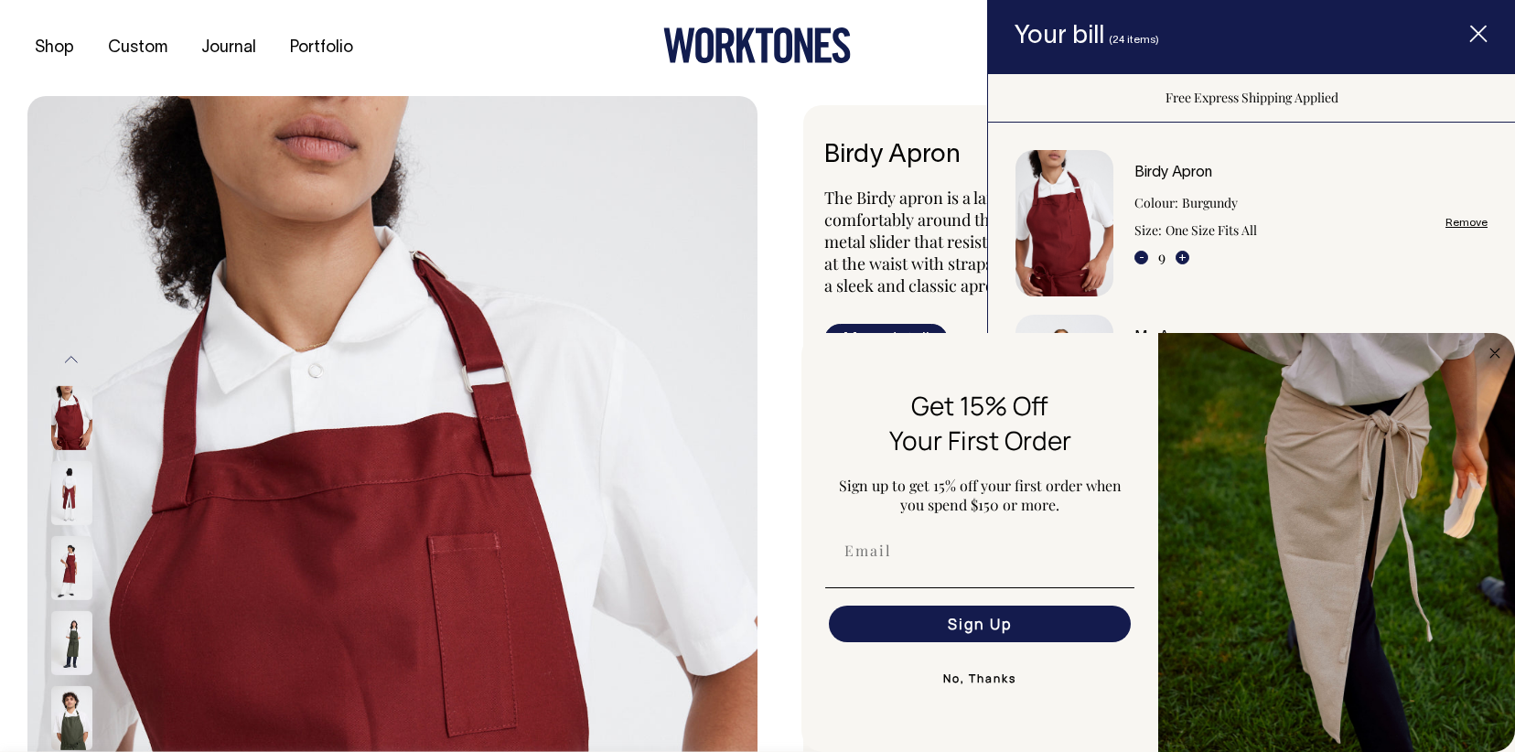
click at [1482, 29] on line "Item added to your cart" at bounding box center [1479, 34] width 15 height 15
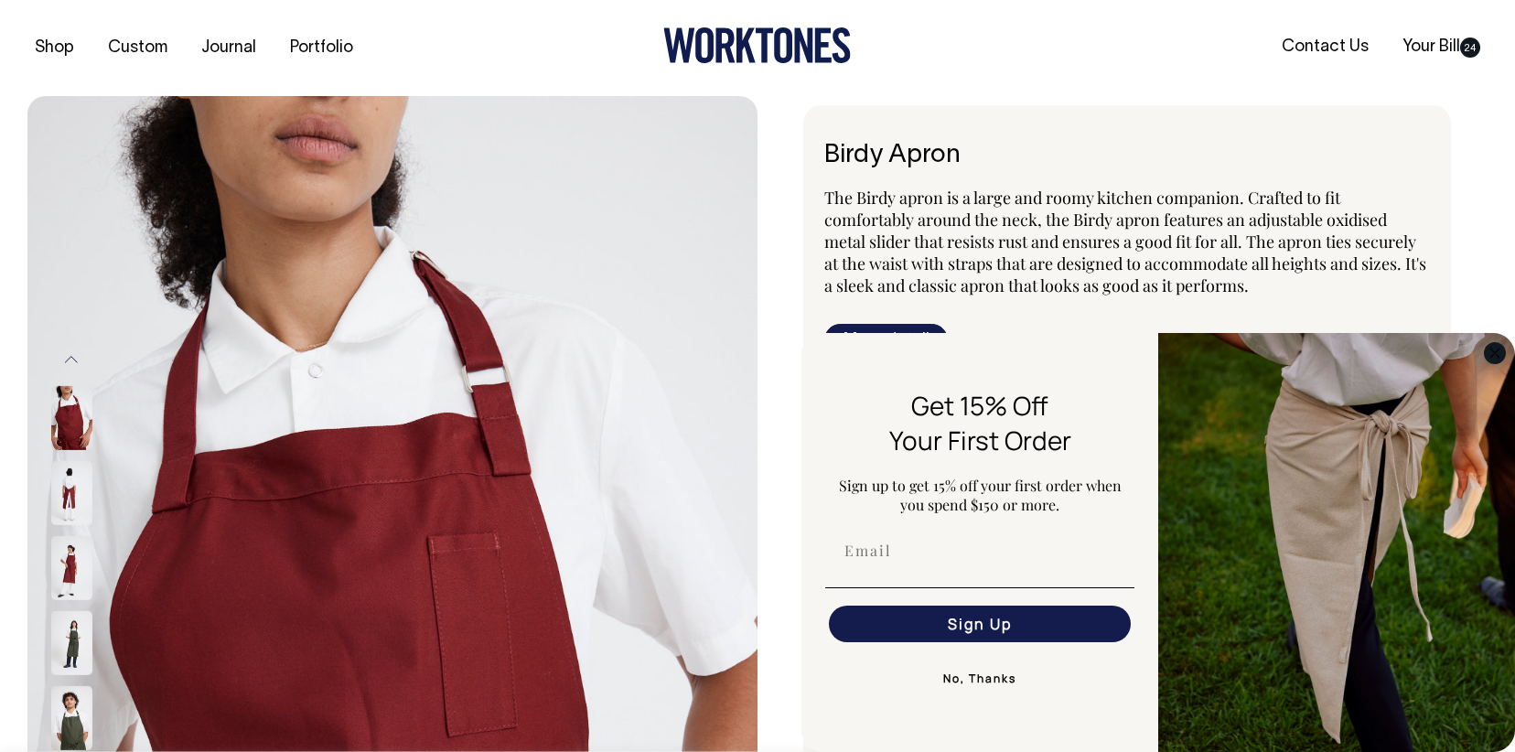
click at [1491, 346] on circle "Close dialog" at bounding box center [1495, 352] width 21 height 21
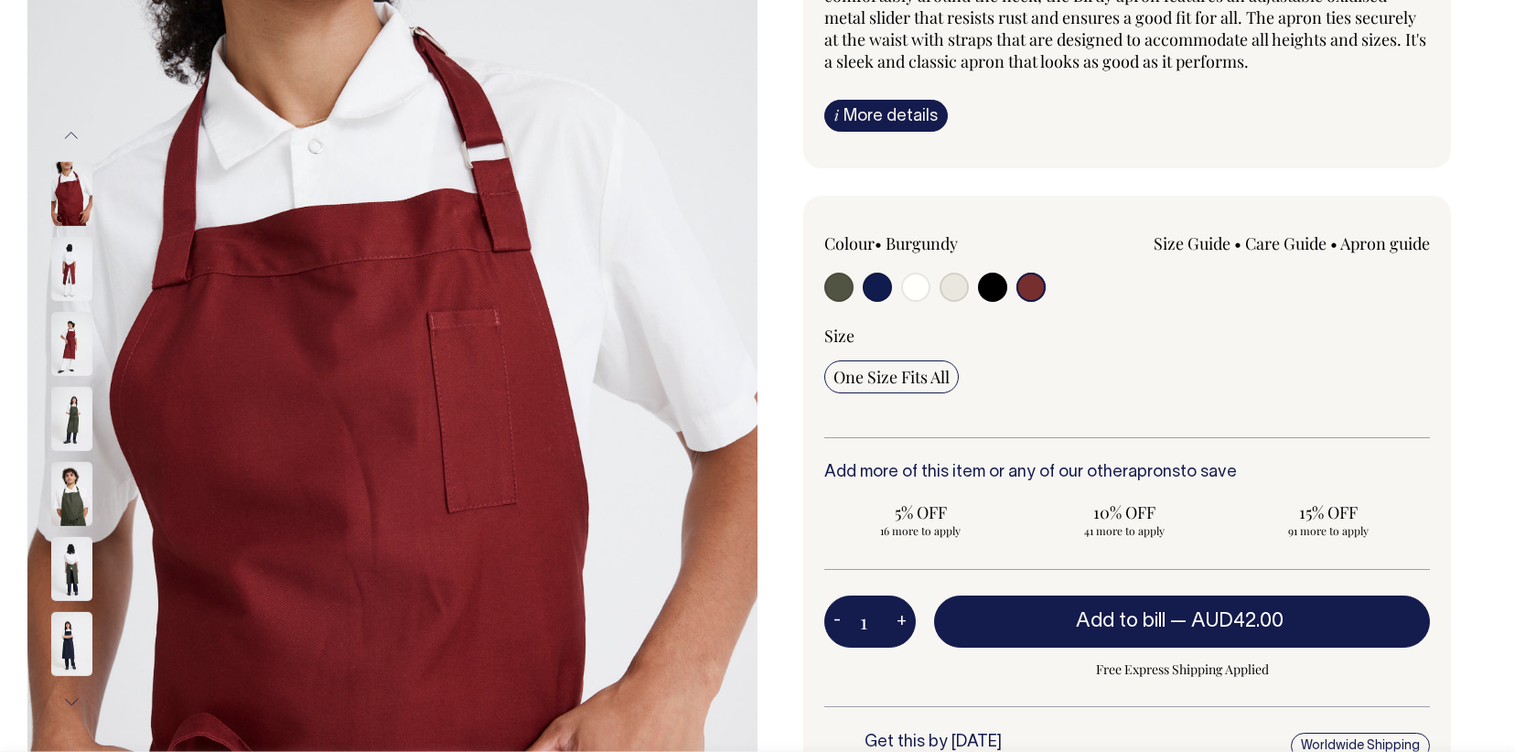
scroll to position [225, 0]
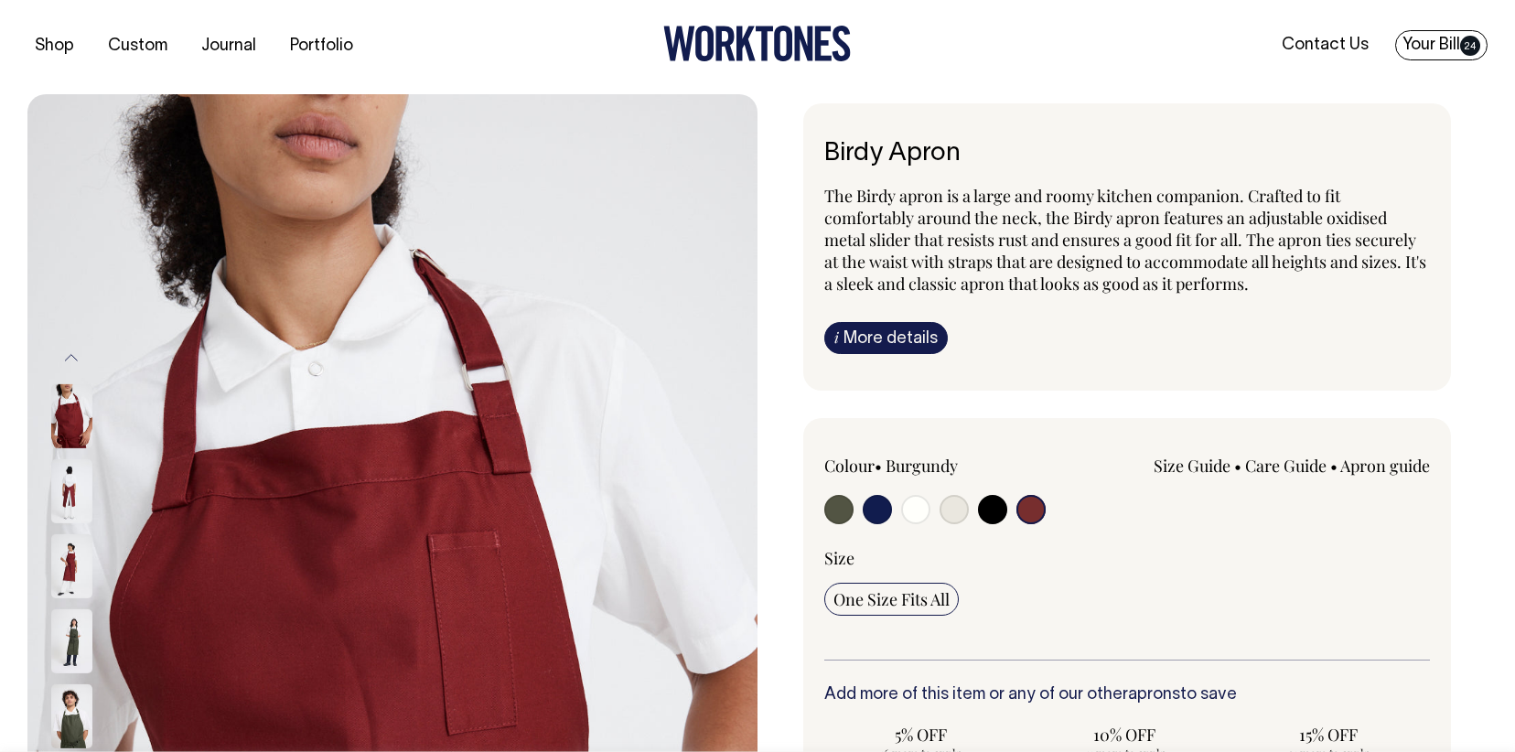
click at [1465, 33] on link "Your Bill 24" at bounding box center [1442, 45] width 92 height 30
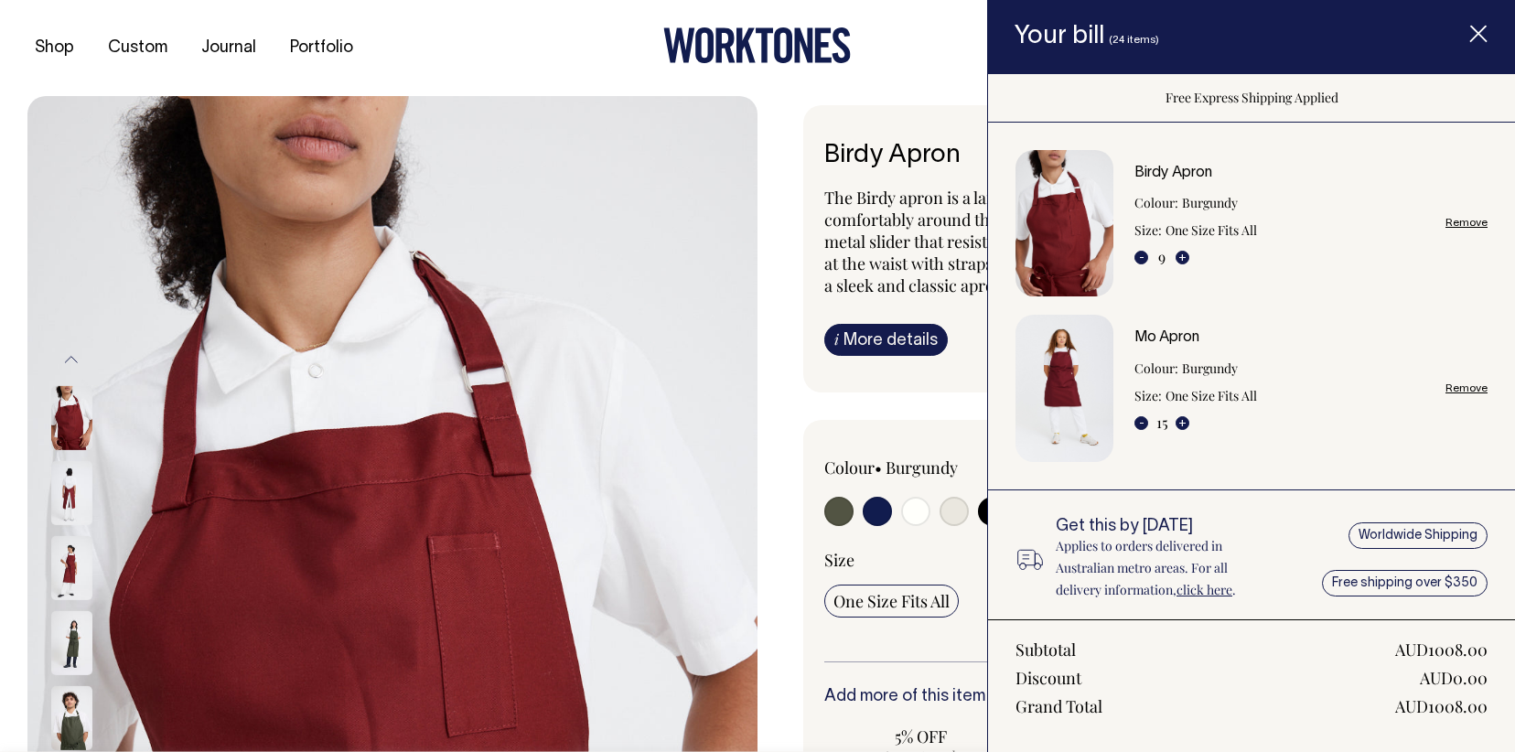
scroll to position [0, 0]
click at [1182, 426] on button "+" at bounding box center [1183, 423] width 14 height 14
type input "16"
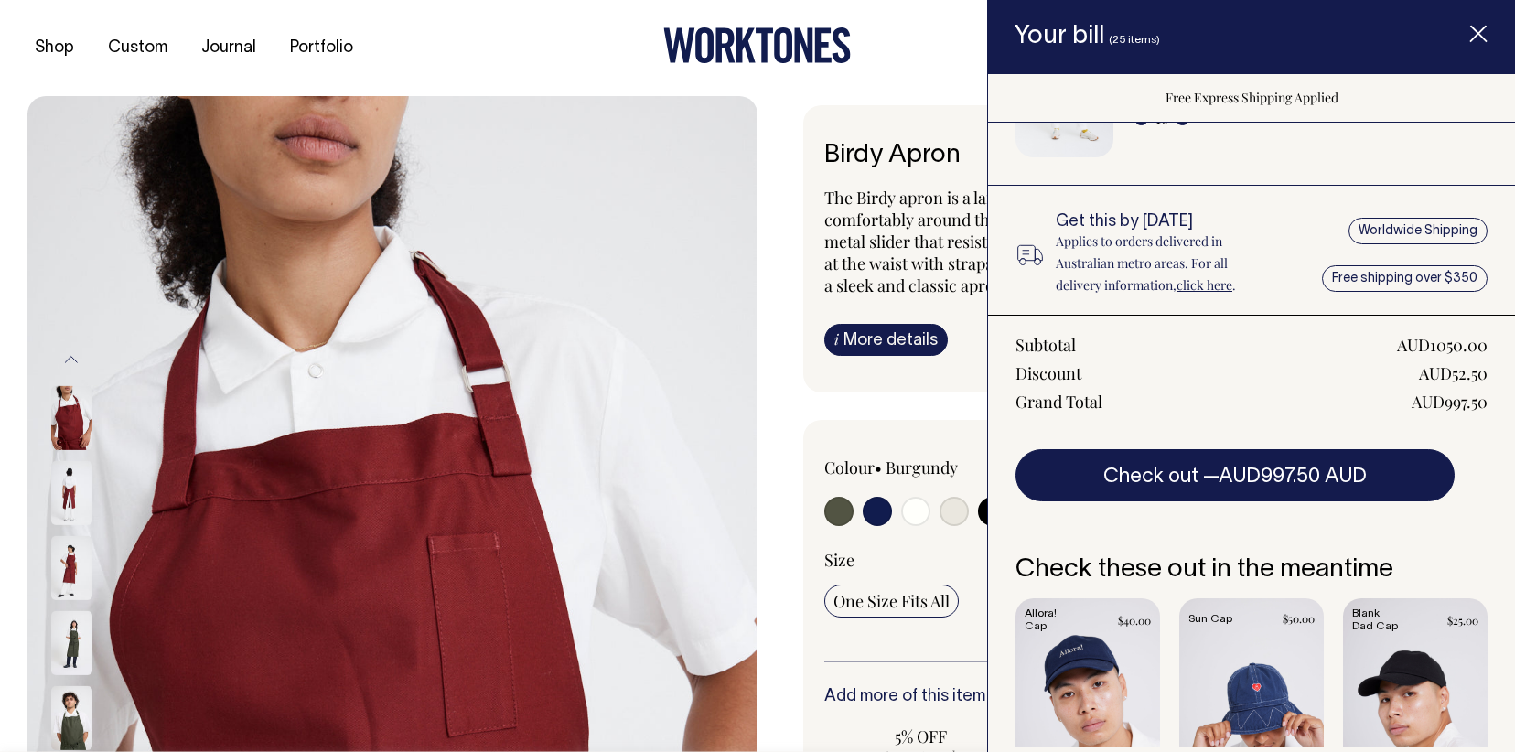
scroll to position [307, 0]
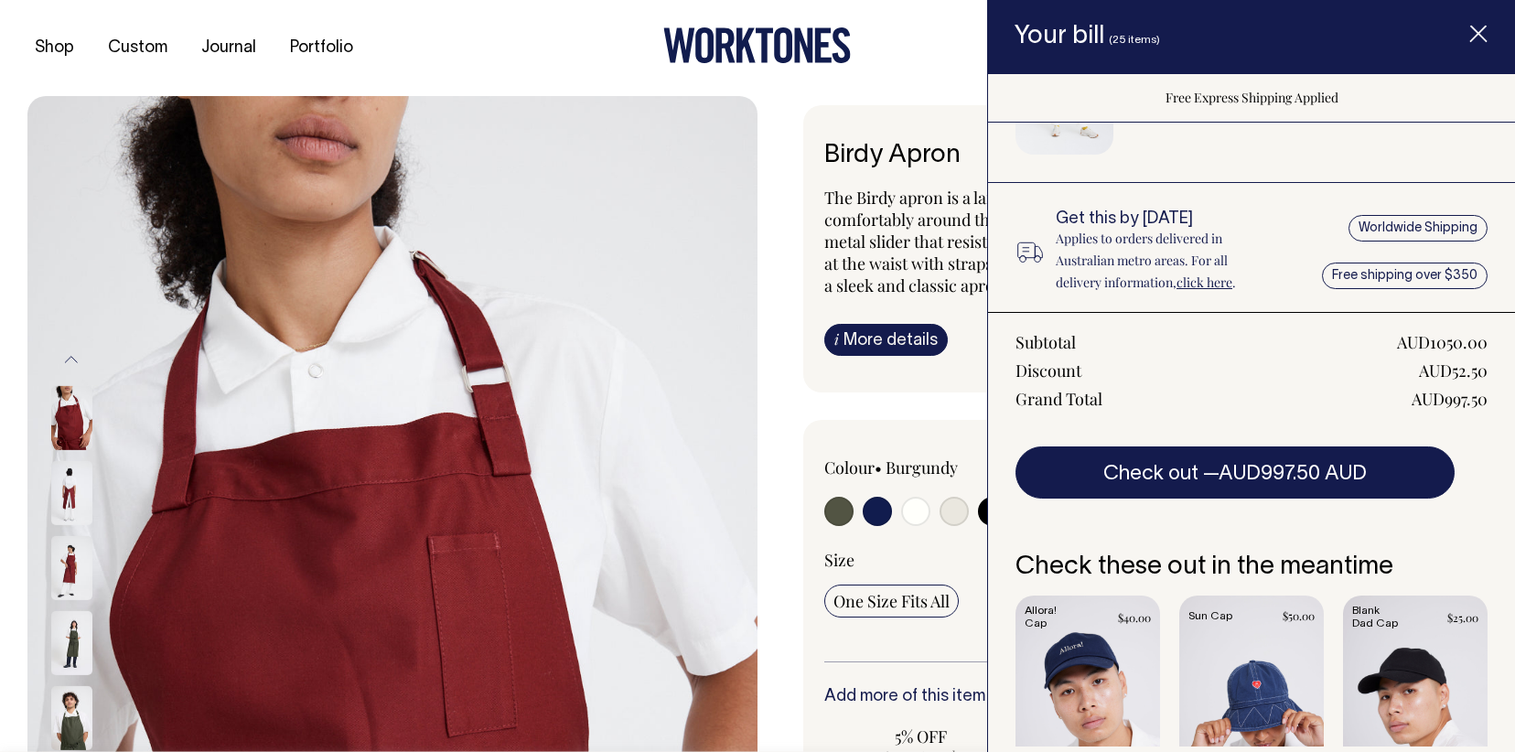
click at [1488, 38] on span "Item added to your cart" at bounding box center [1478, 37] width 73 height 78
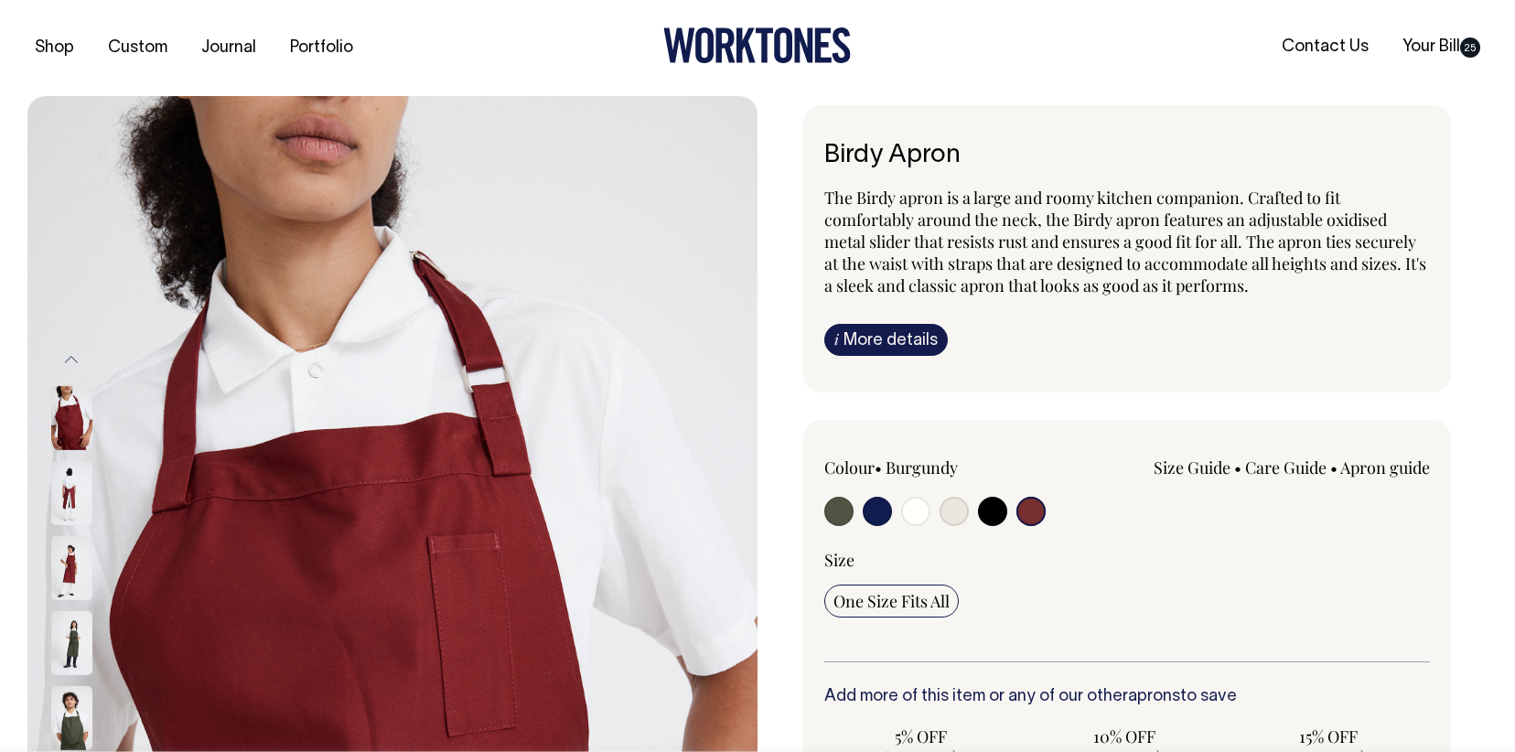
scroll to position [0, 0]
click at [1451, 46] on link "Your Bill 25" at bounding box center [1442, 47] width 92 height 30
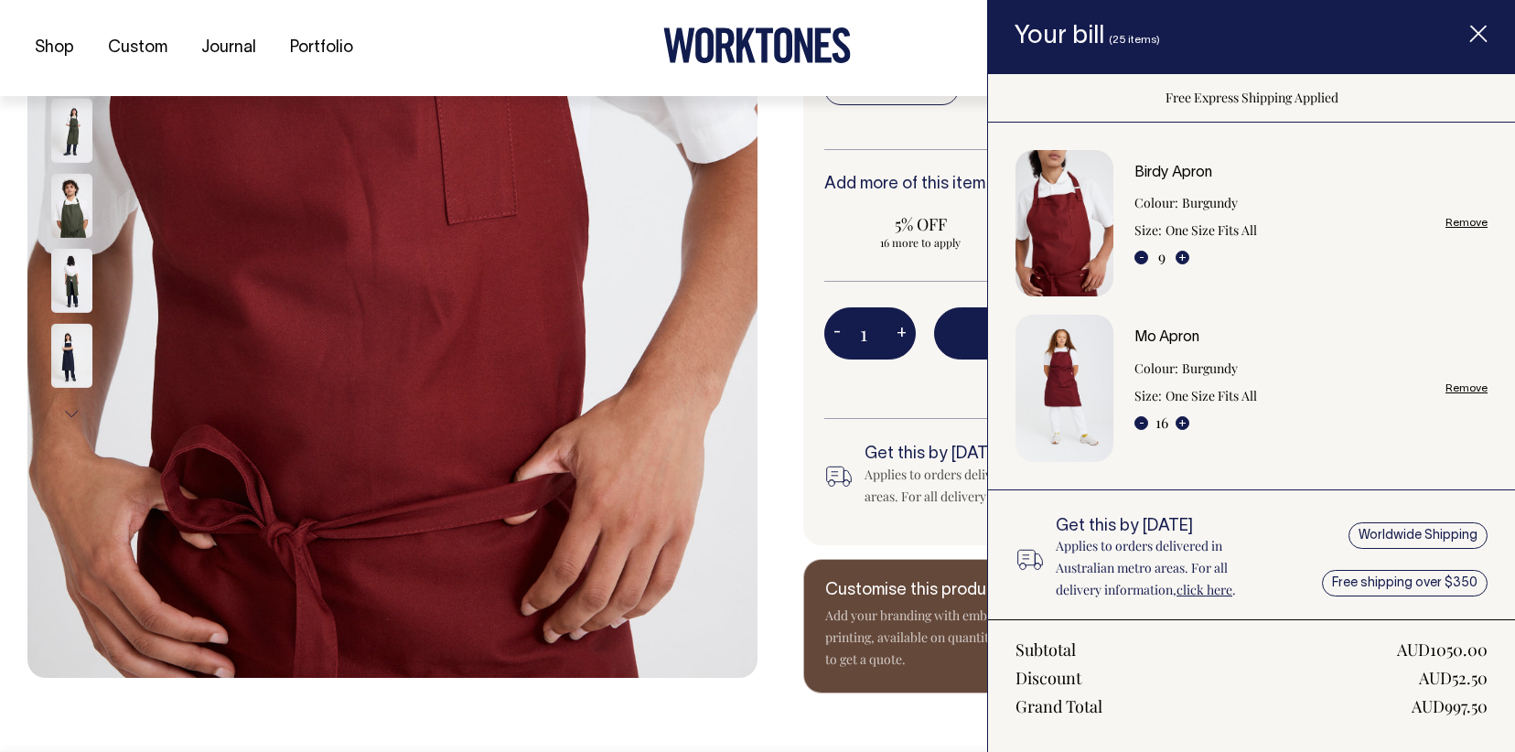
scroll to position [513, 0]
click at [1487, 26] on icon "Item added to your cart" at bounding box center [1479, 35] width 18 height 18
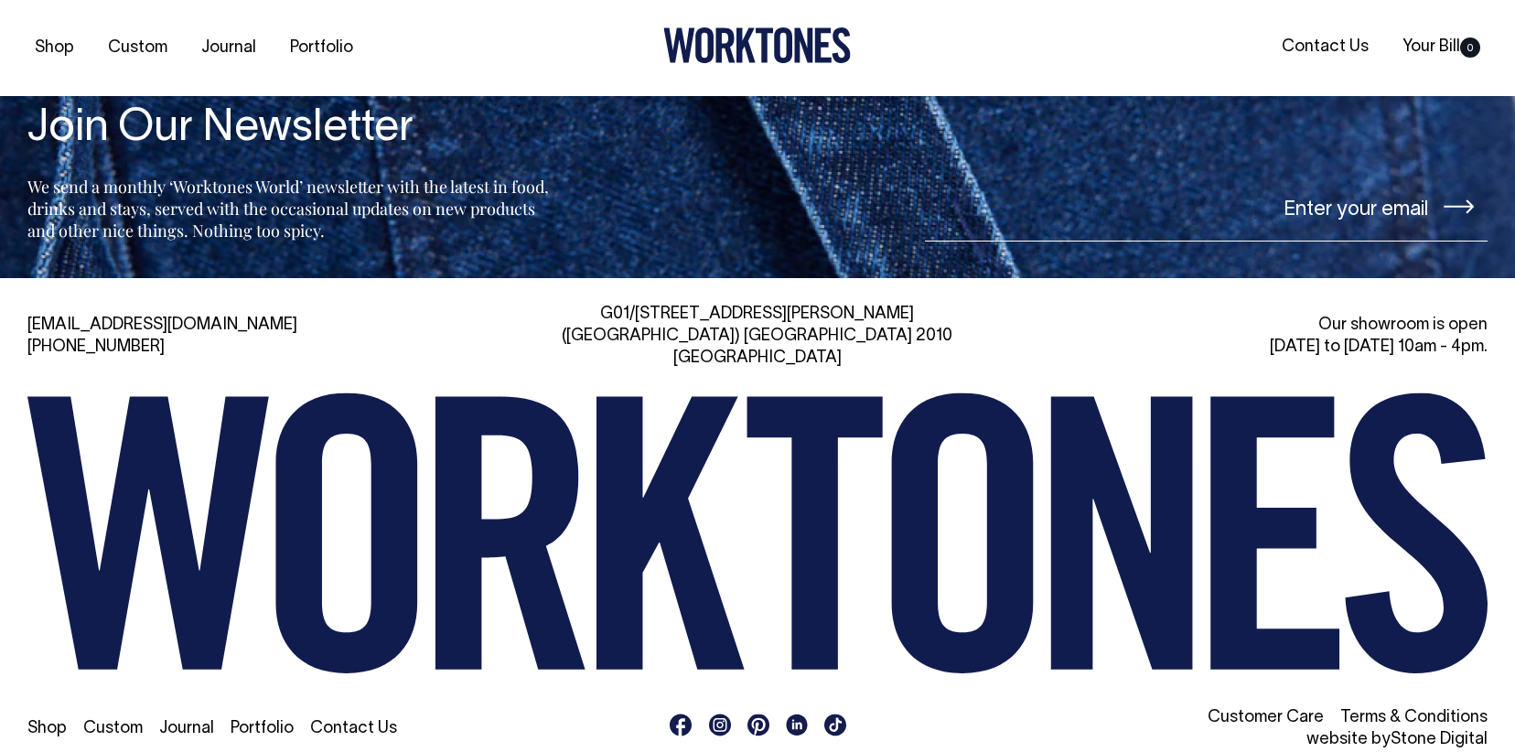
scroll to position [2127, 0]
